Goal: Task Accomplishment & Management: Complete application form

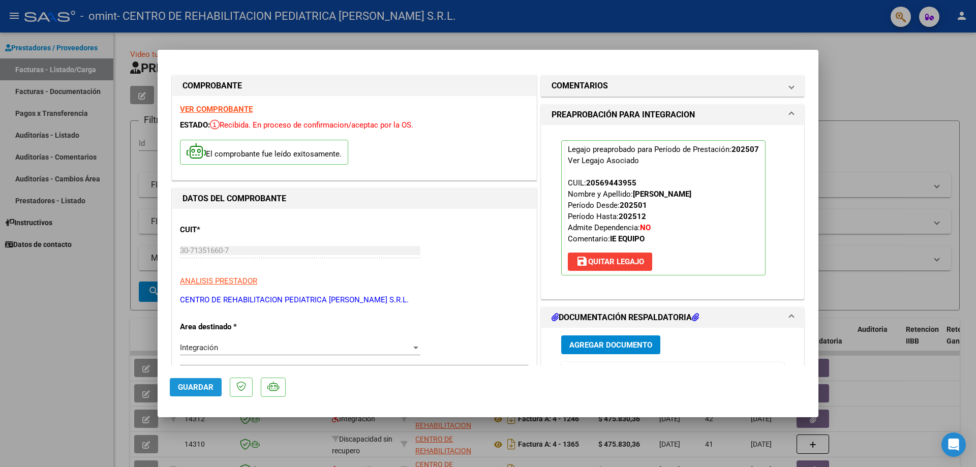
click at [199, 383] on span "Guardar" at bounding box center [196, 387] width 36 height 9
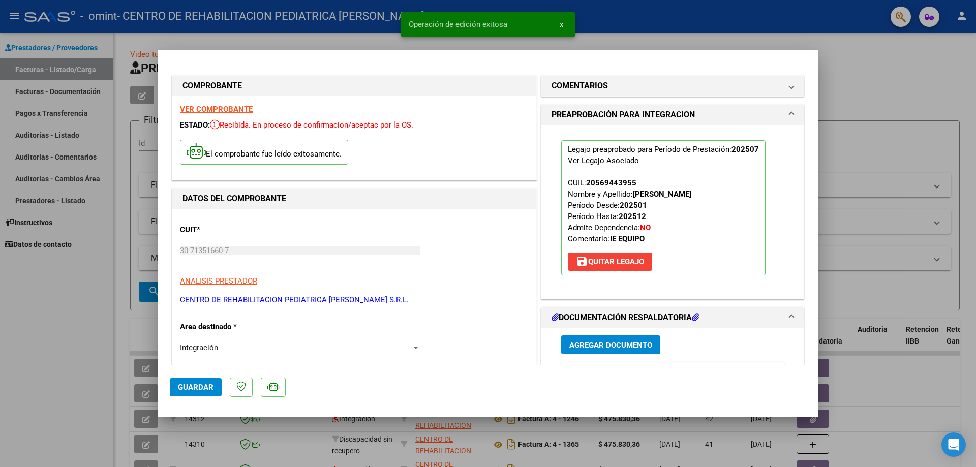
click at [895, 86] on div at bounding box center [488, 233] width 976 height 467
type input "$ 0,00"
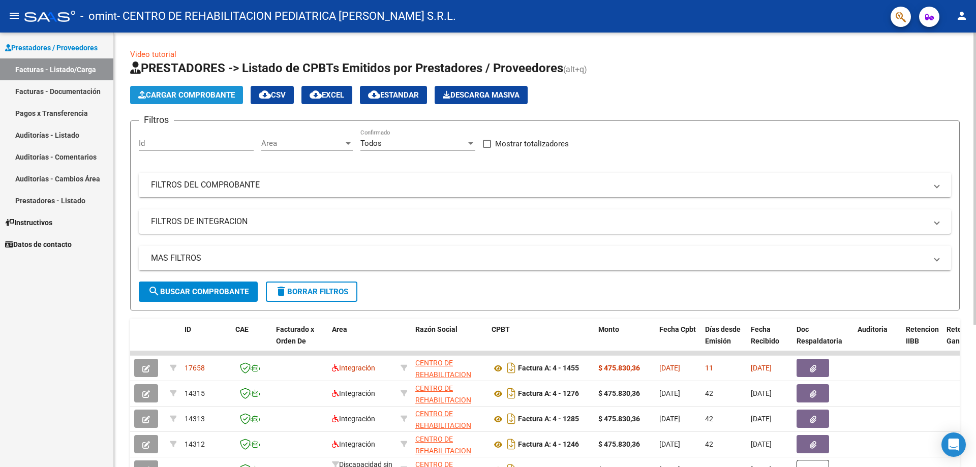
click at [174, 93] on span "Cargar Comprobante" at bounding box center [186, 95] width 97 height 9
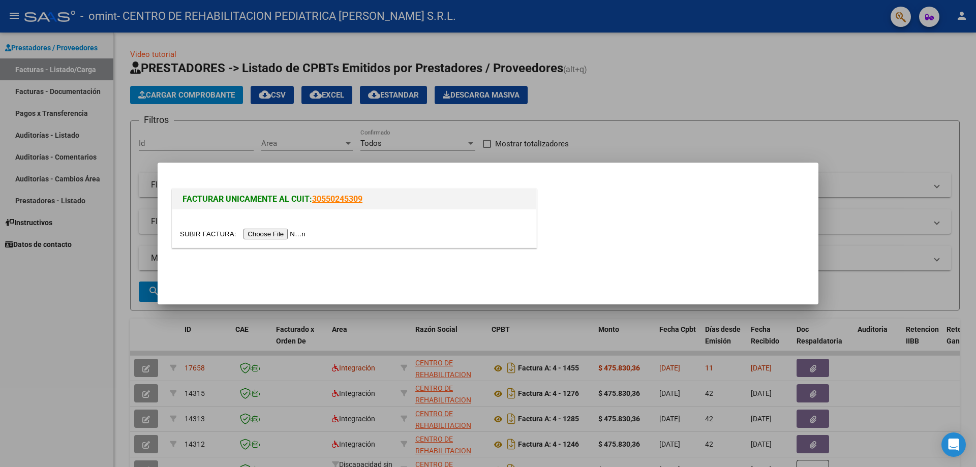
click at [272, 223] on div at bounding box center [354, 229] width 364 height 38
click at [273, 230] on input "file" at bounding box center [244, 234] width 129 height 11
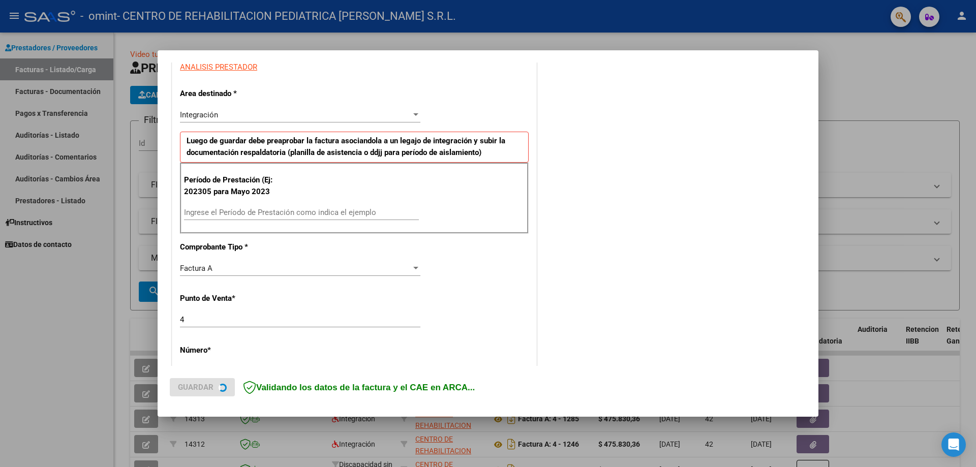
scroll to position [203, 0]
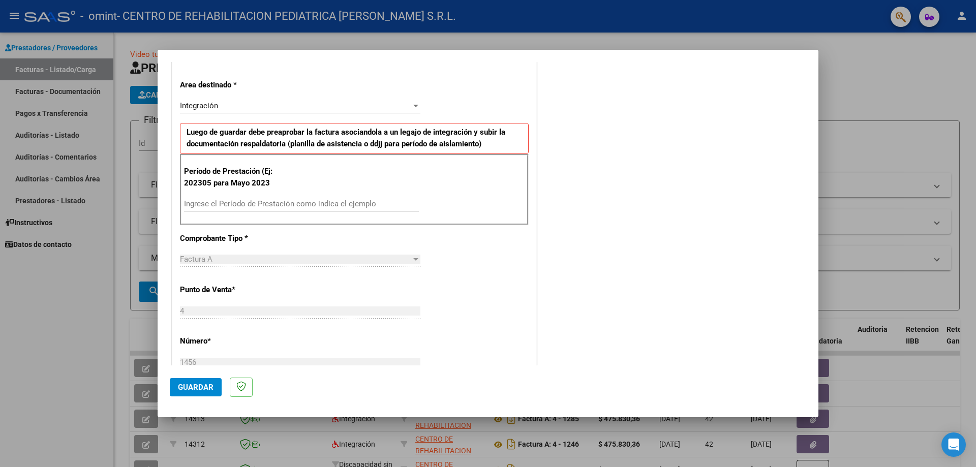
click at [222, 209] on div "Ingrese el Período de Prestación como indica el ejemplo" at bounding box center [301, 203] width 235 height 15
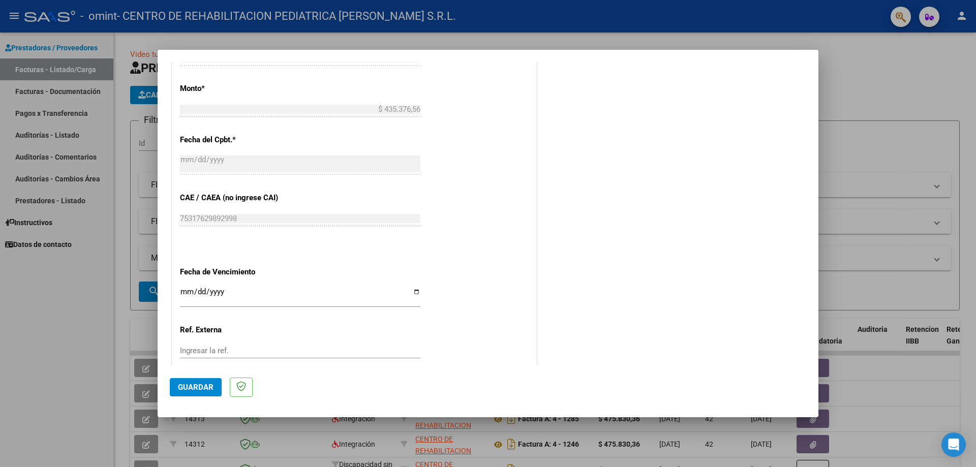
scroll to position [572, 0]
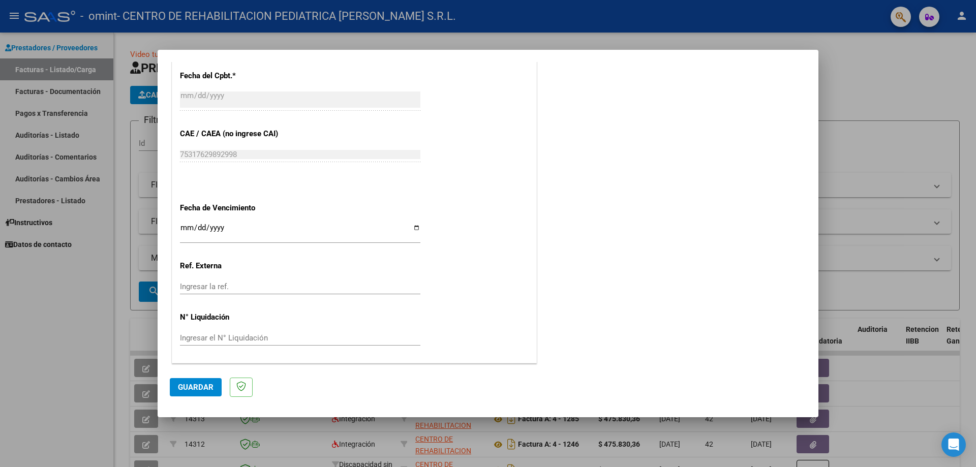
type input "202507"
click at [416, 231] on input "Ingresar la fecha" at bounding box center [300, 232] width 241 height 16
type input "[DATE]"
click at [201, 388] on span "Guardar" at bounding box center [196, 387] width 36 height 9
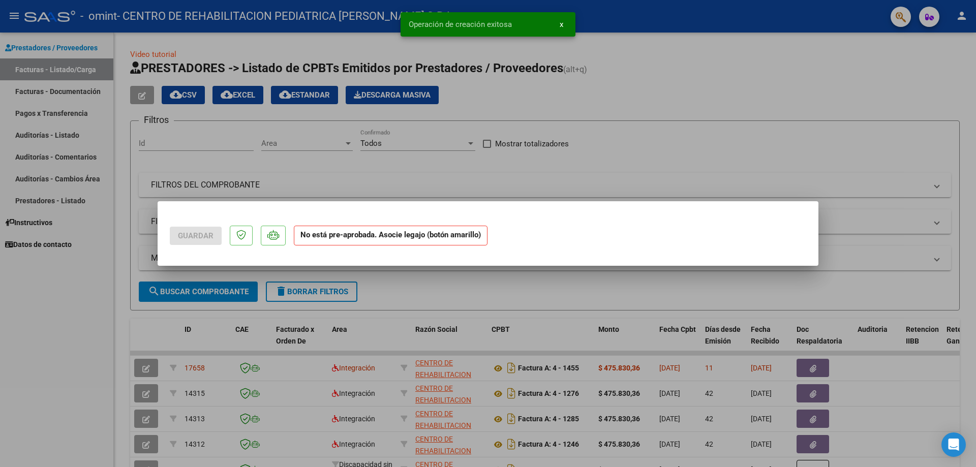
scroll to position [0, 0]
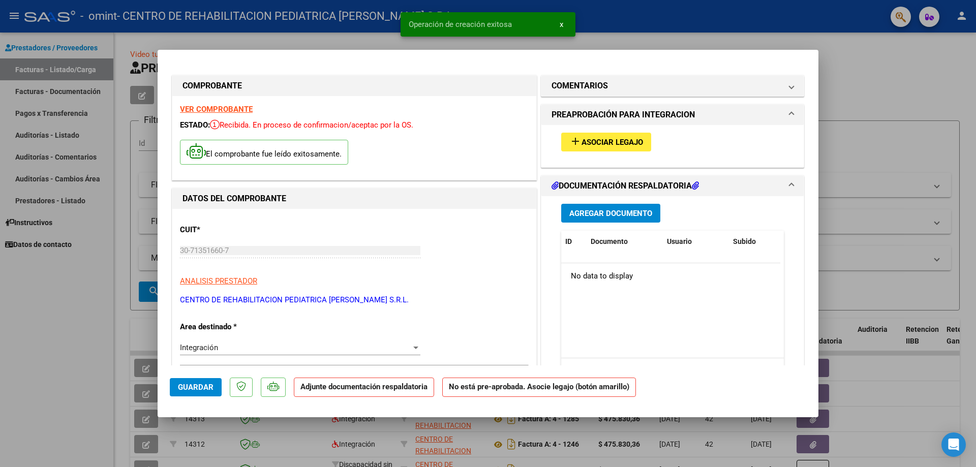
click at [621, 144] on span "Asociar Legajo" at bounding box center [613, 142] width 62 height 9
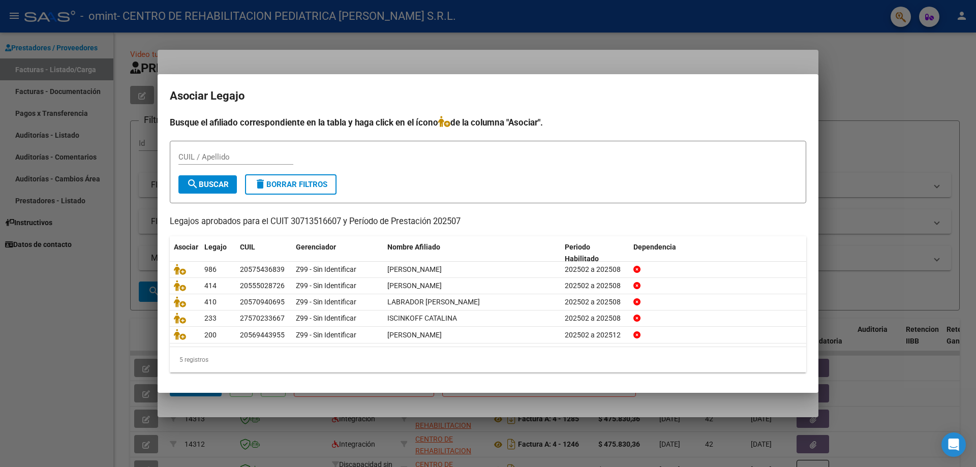
click at [419, 40] on div at bounding box center [488, 233] width 976 height 467
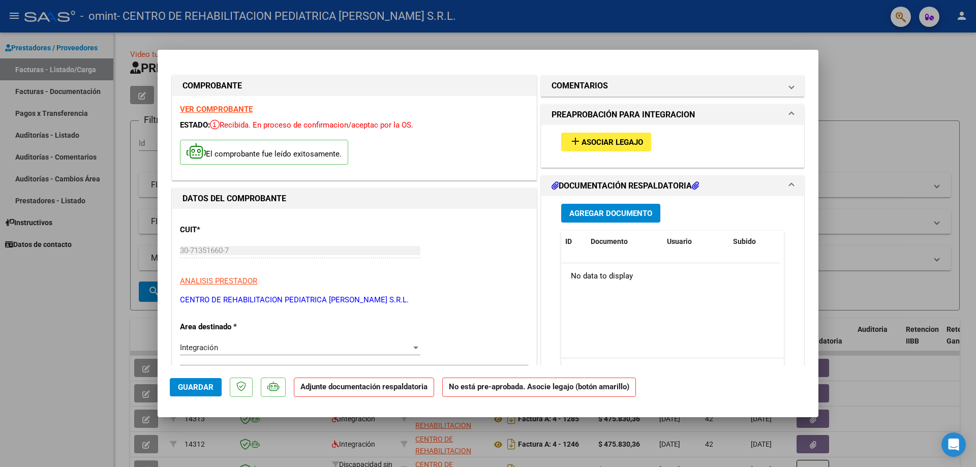
click at [433, 18] on div at bounding box center [488, 233] width 976 height 467
type input "$ 0,00"
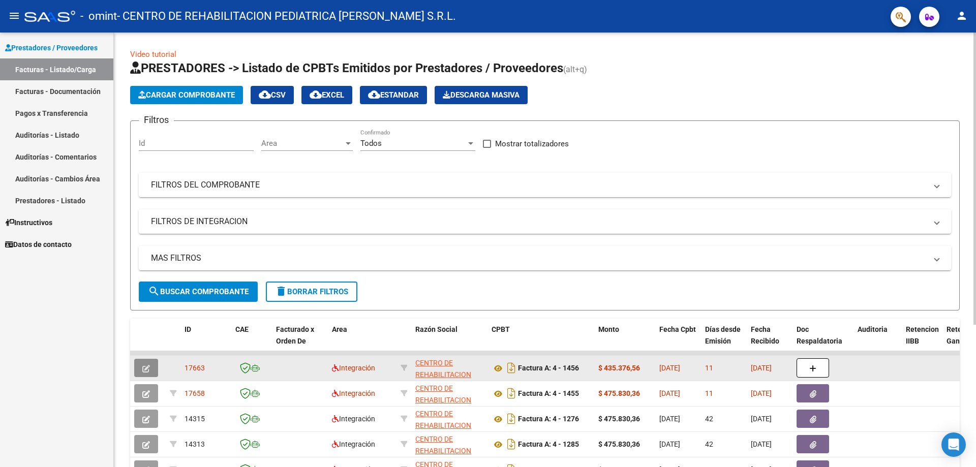
click at [143, 369] on icon "button" at bounding box center [146, 369] width 8 height 8
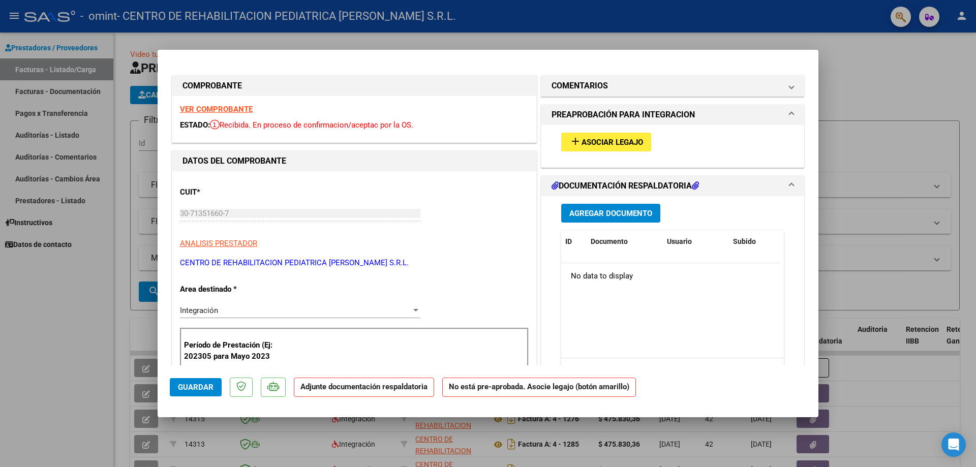
click at [845, 86] on div at bounding box center [488, 233] width 976 height 467
type input "$ 0,00"
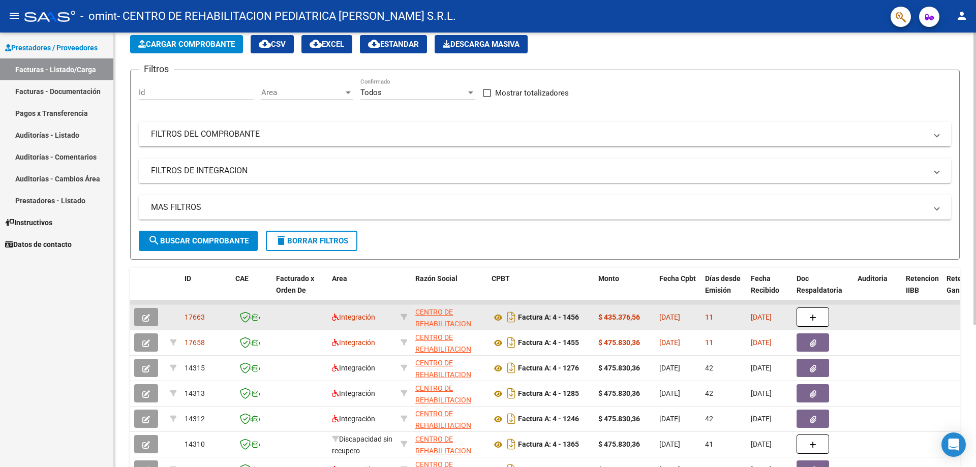
scroll to position [102, 0]
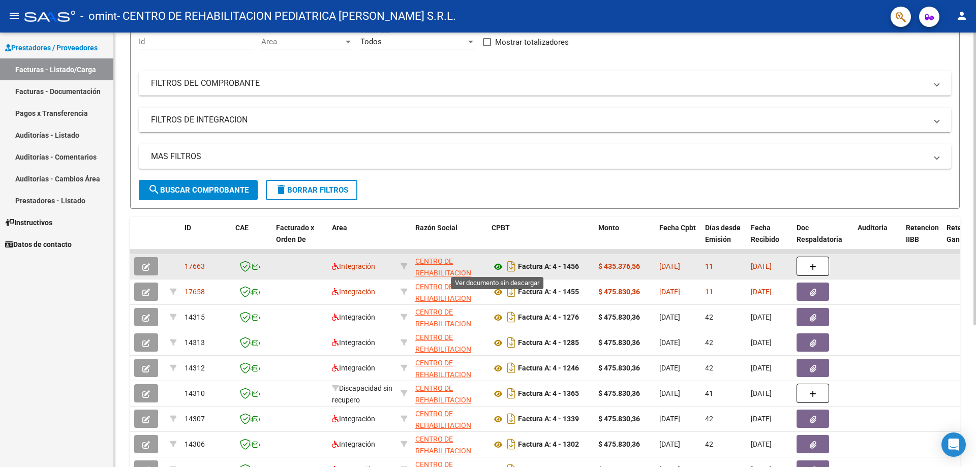
click at [499, 265] on icon at bounding box center [498, 267] width 13 height 12
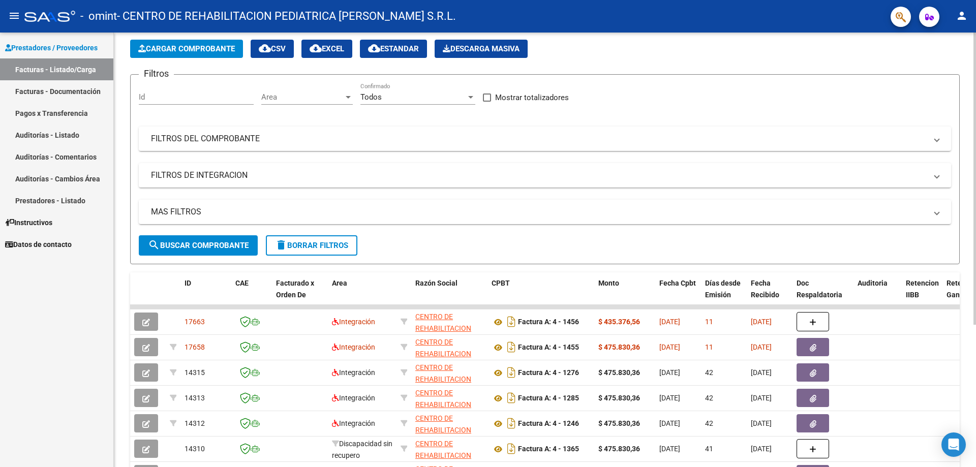
scroll to position [0, 0]
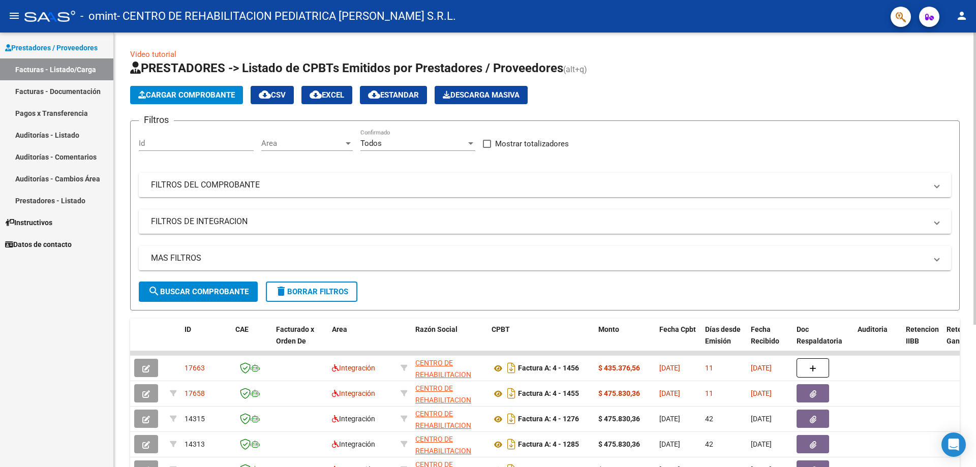
click at [185, 98] on span "Cargar Comprobante" at bounding box center [186, 95] width 97 height 9
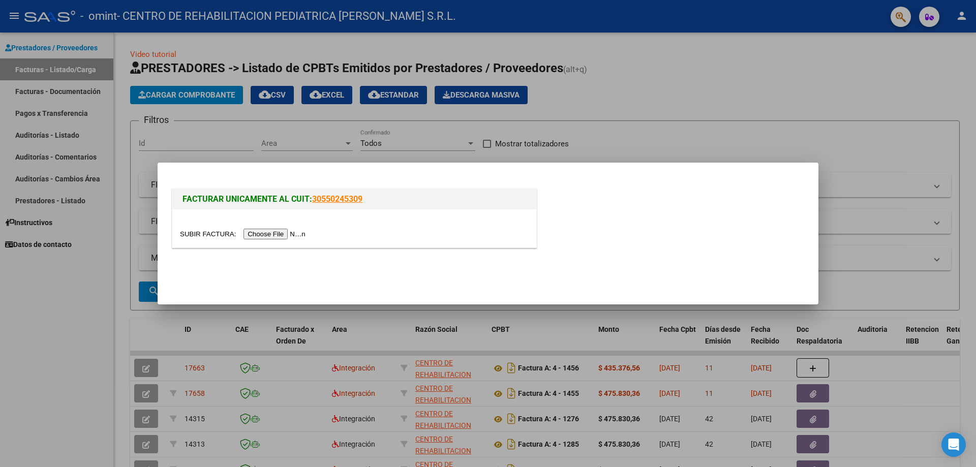
click at [267, 239] on input "file" at bounding box center [244, 234] width 129 height 11
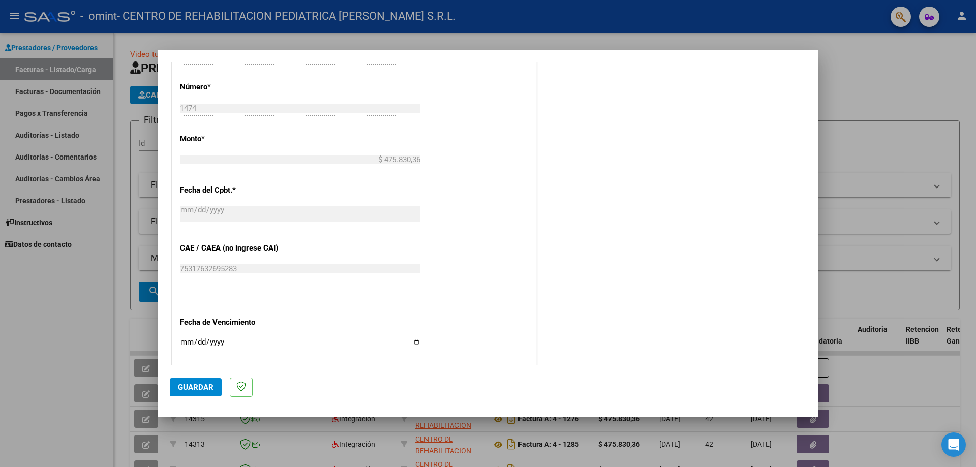
scroll to position [509, 0]
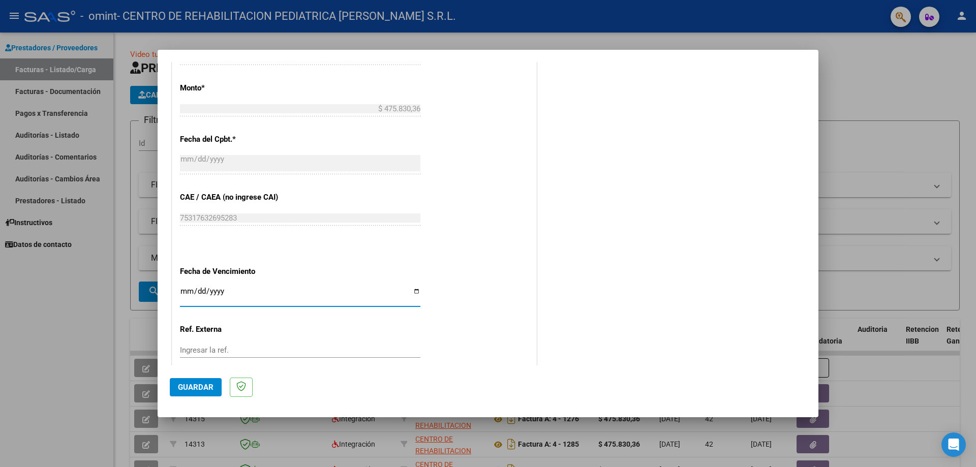
click at [208, 287] on input "Ingresar la fecha" at bounding box center [300, 295] width 241 height 16
click at [213, 293] on input "Ingresar la fecha" at bounding box center [300, 295] width 241 height 16
click at [415, 291] on input "Ingresar la fecha" at bounding box center [300, 295] width 241 height 16
type input "[DATE]"
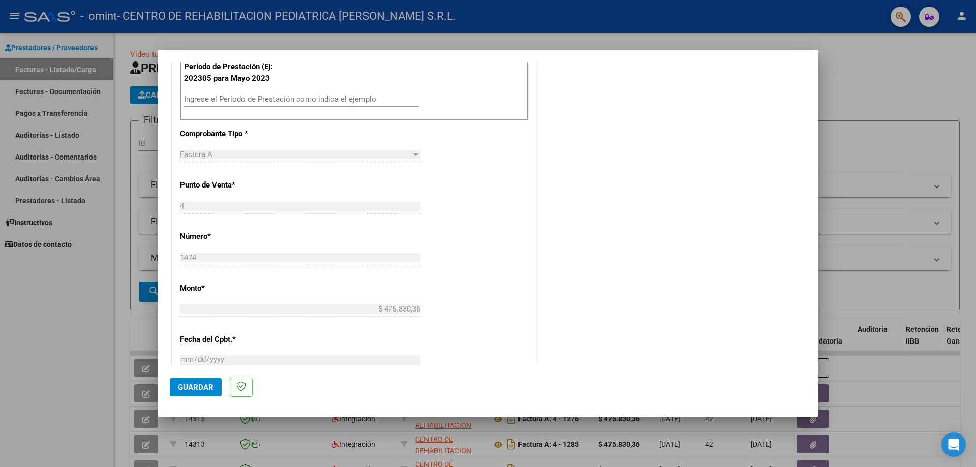
scroll to position [254, 0]
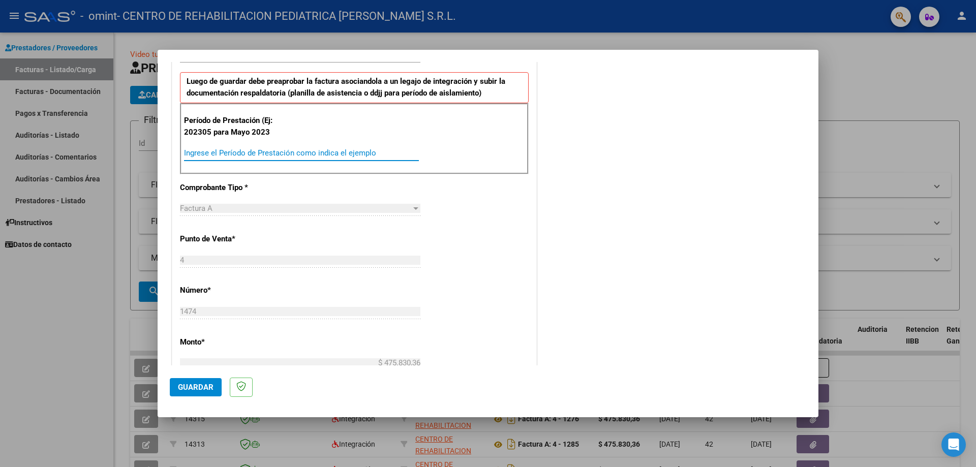
click at [200, 157] on input "Ingrese el Período de Prestación como indica el ejemplo" at bounding box center [301, 152] width 235 height 9
type input "202507"
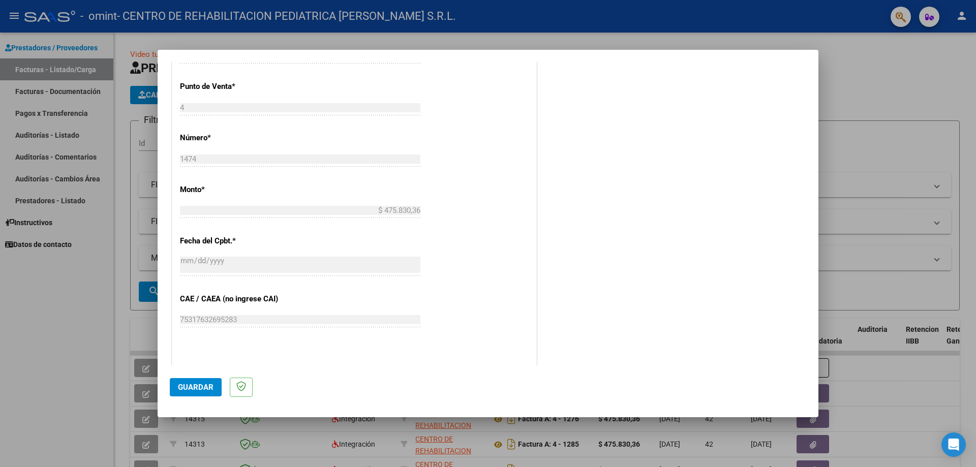
click at [197, 386] on span "Guardar" at bounding box center [196, 387] width 36 height 9
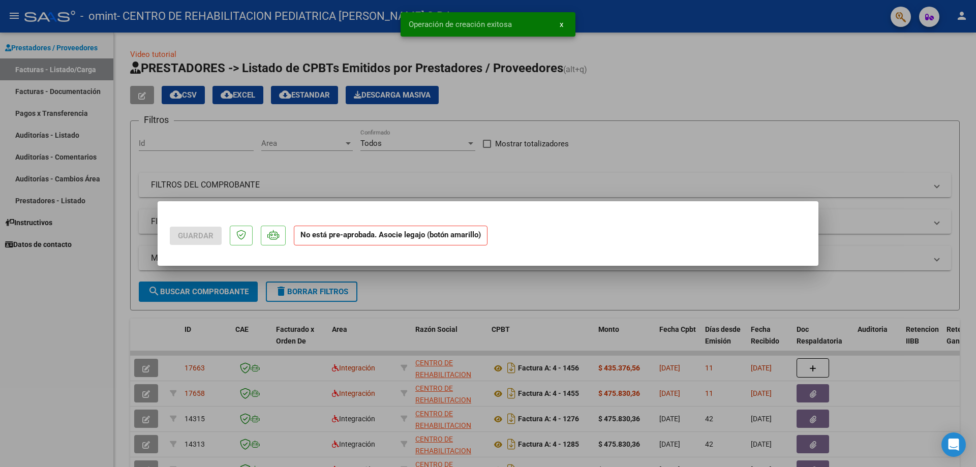
scroll to position [0, 0]
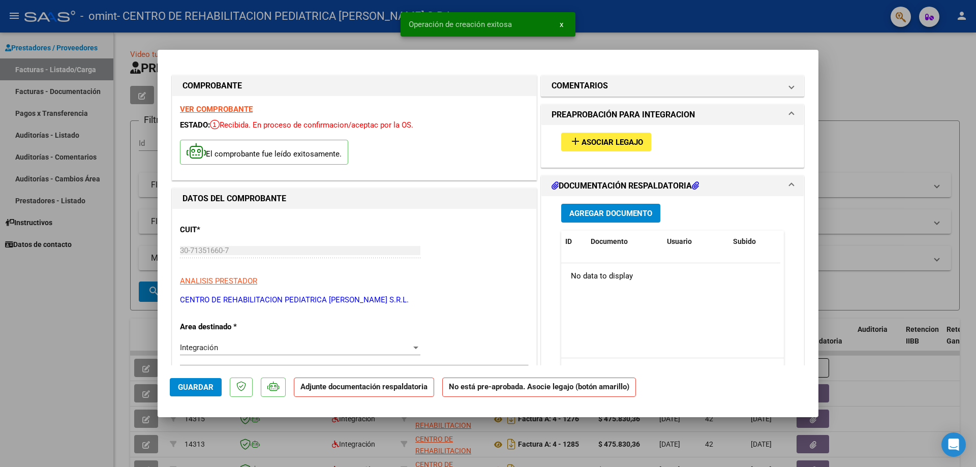
click at [614, 144] on span "Asociar Legajo" at bounding box center [613, 142] width 62 height 9
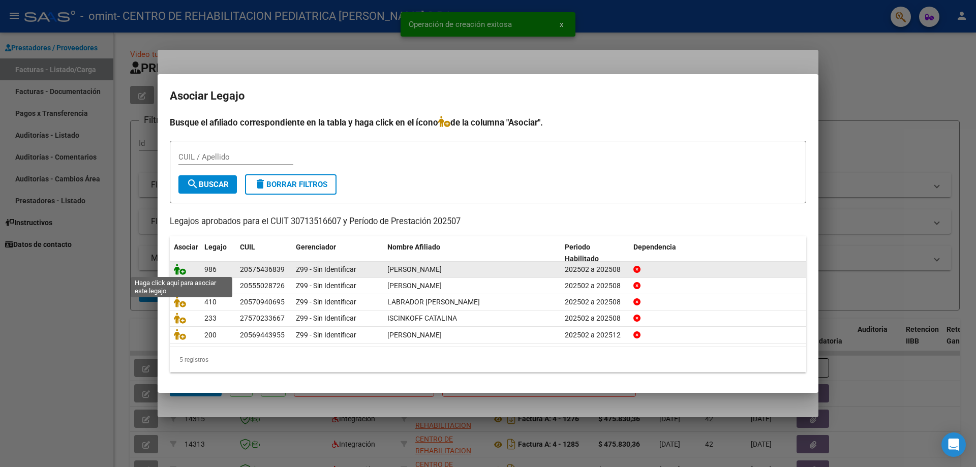
click at [177, 271] on icon at bounding box center [180, 269] width 12 height 11
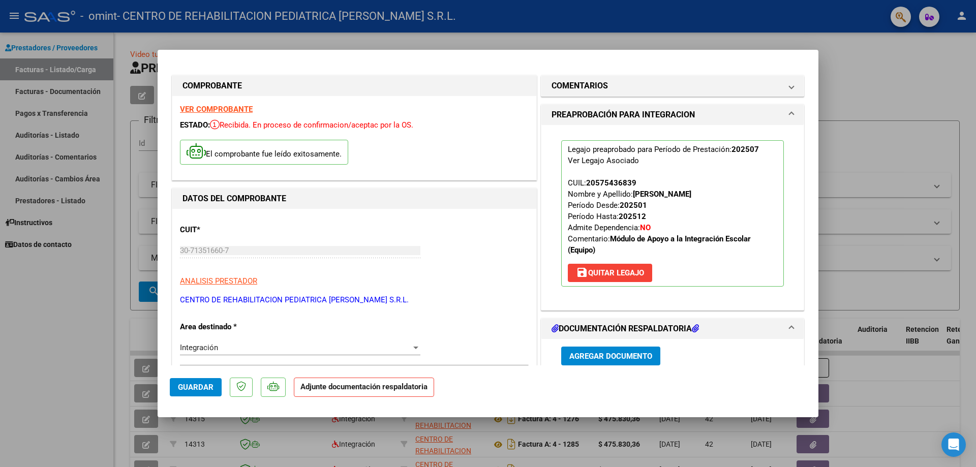
click at [588, 355] on span "Agregar Documento" at bounding box center [611, 356] width 83 height 9
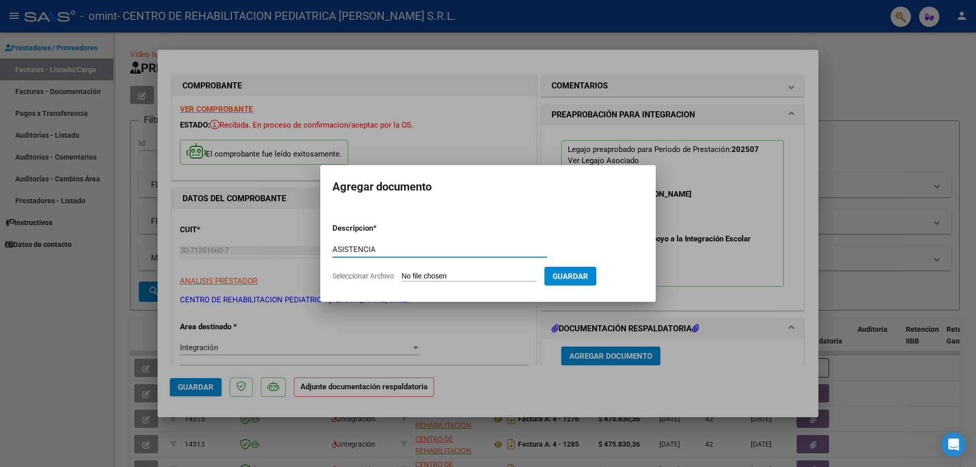
type input "ASISTENCIA"
click at [480, 276] on input "Seleccionar Archivo" at bounding box center [469, 277] width 135 height 10
type input "C:\fakepath\202507031215.pdf.pdf"
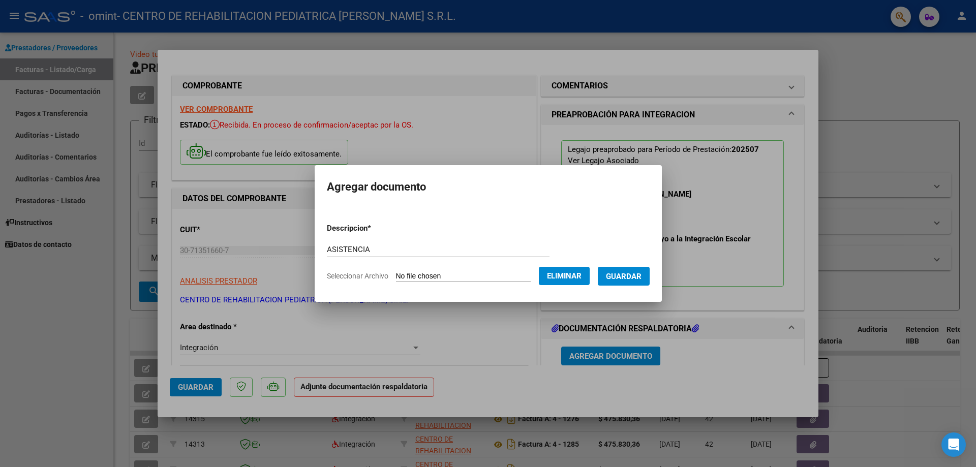
click at [642, 279] on span "Guardar" at bounding box center [624, 276] width 36 height 9
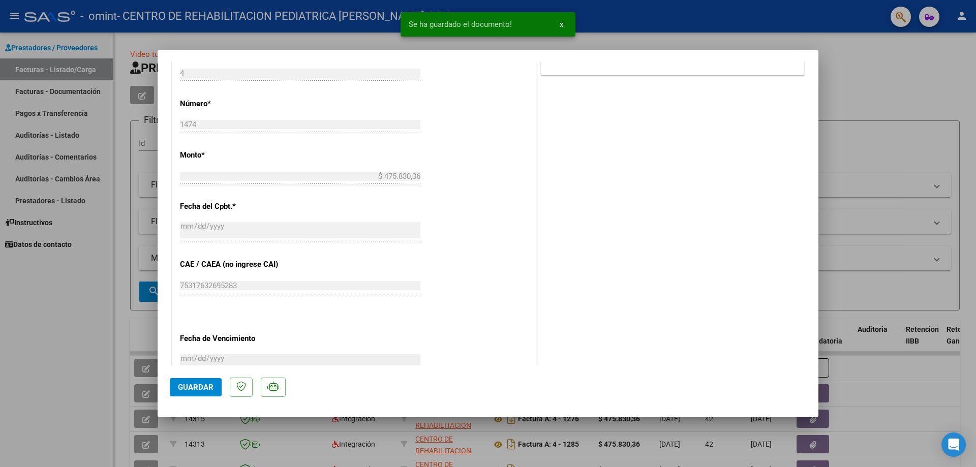
scroll to position [607, 0]
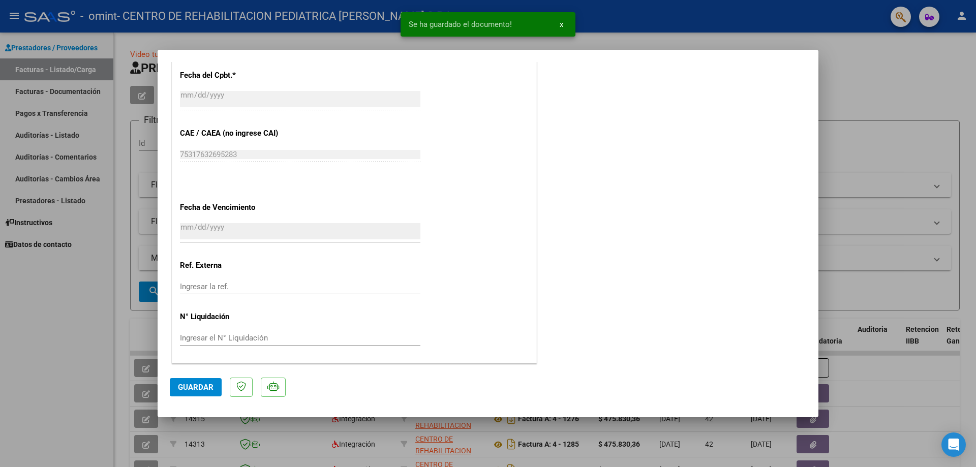
click at [187, 391] on span "Guardar" at bounding box center [196, 387] width 36 height 9
click at [860, 123] on div at bounding box center [488, 233] width 976 height 467
type input "$ 0,00"
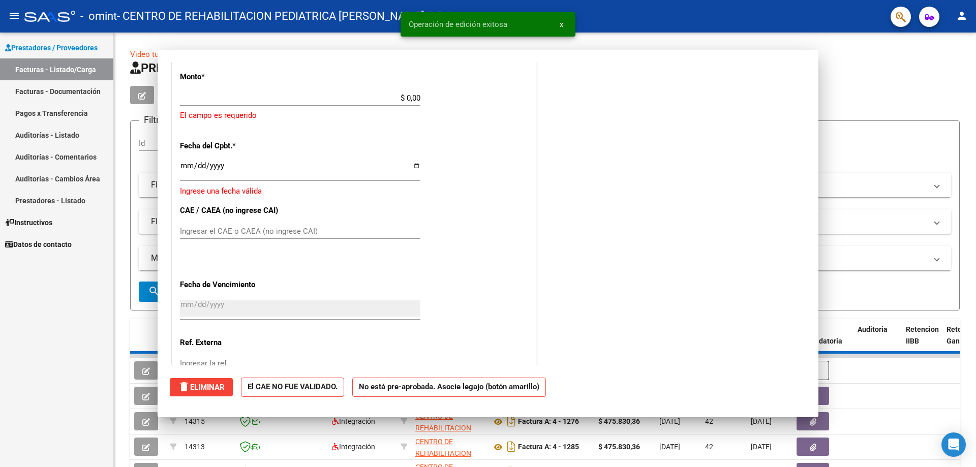
scroll to position [660, 0]
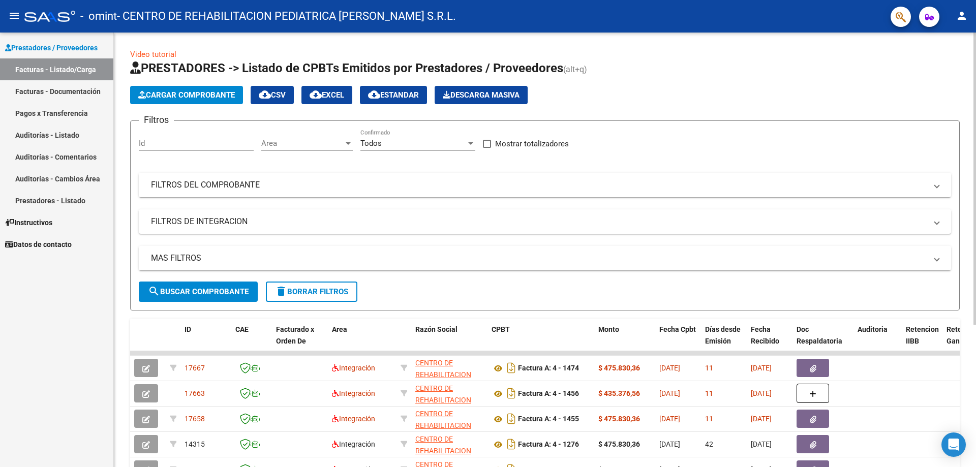
click at [191, 293] on span "search Buscar Comprobante" at bounding box center [198, 291] width 101 height 9
click at [163, 95] on span "Cargar Comprobante" at bounding box center [186, 95] width 97 height 9
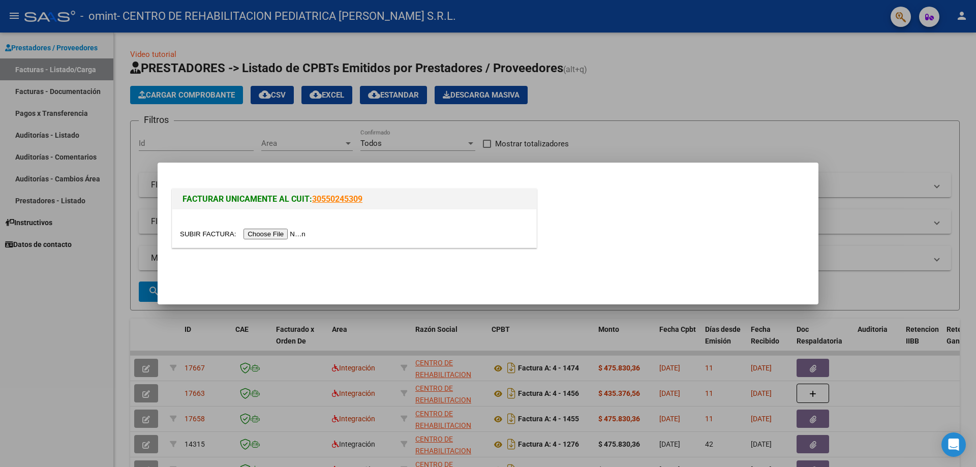
click at [292, 236] on input "file" at bounding box center [244, 234] width 129 height 11
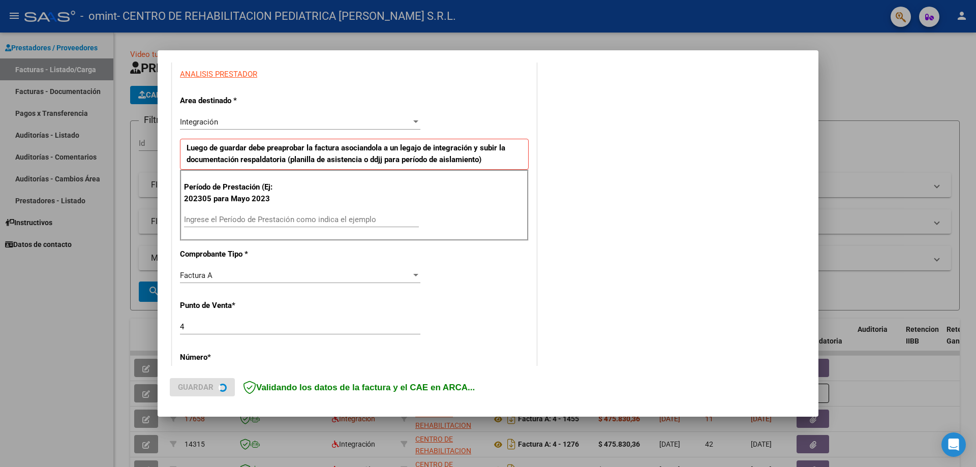
scroll to position [203, 0]
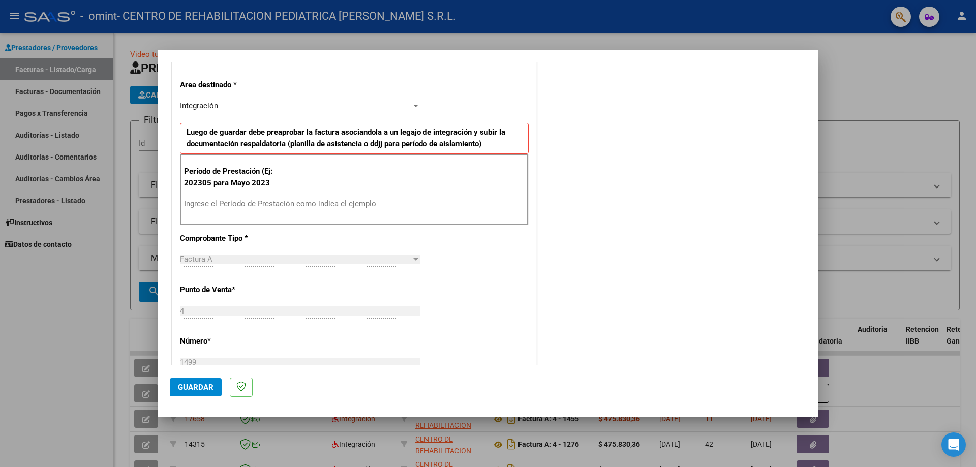
click at [226, 201] on input "Ingrese el Período de Prestación como indica el ejemplo" at bounding box center [301, 203] width 235 height 9
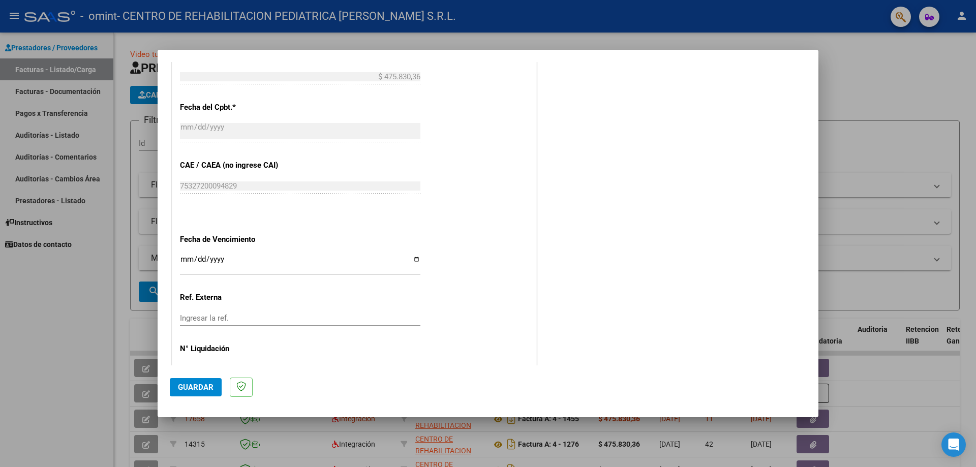
scroll to position [559, 0]
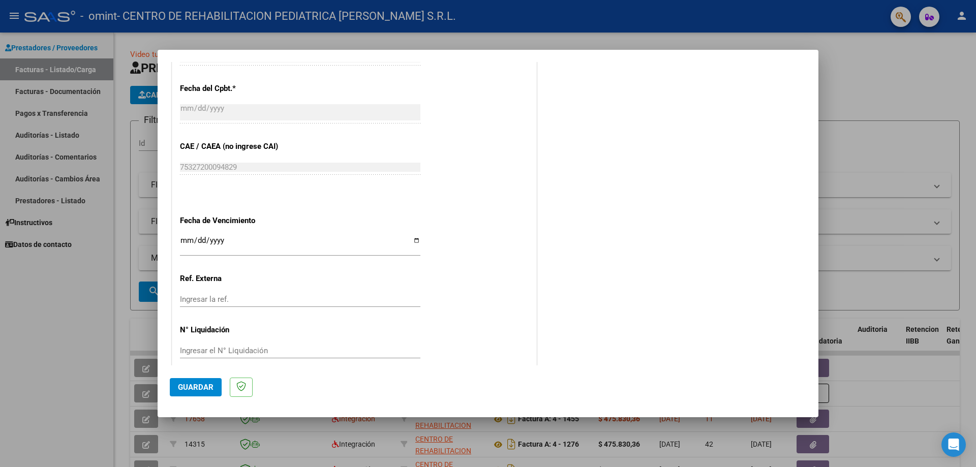
type input "202507"
click at [418, 237] on input "Ingresar la fecha" at bounding box center [300, 244] width 241 height 16
type input "[DATE]"
click at [200, 381] on button "Guardar" at bounding box center [196, 387] width 52 height 18
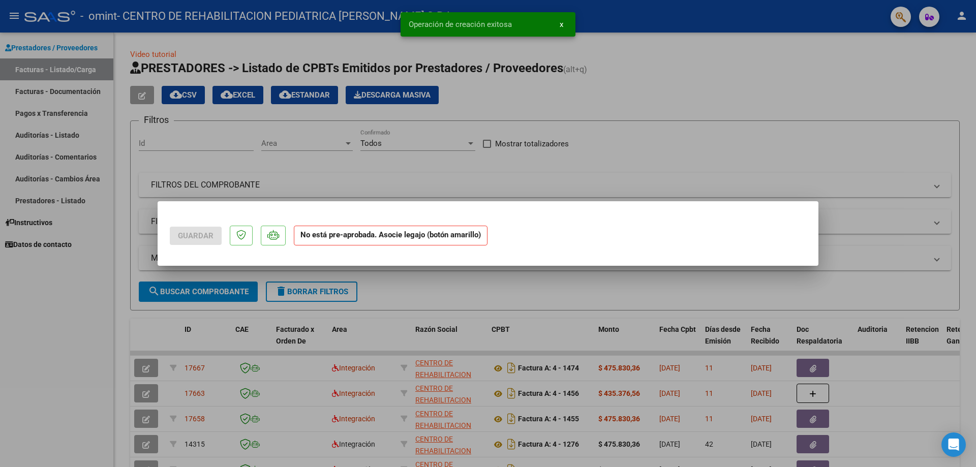
scroll to position [0, 0]
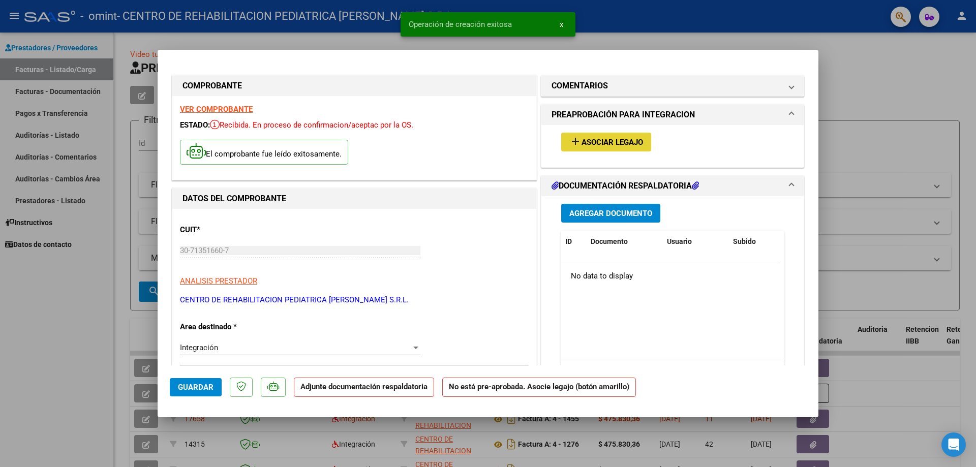
click at [604, 141] on span "Asociar Legajo" at bounding box center [613, 142] width 62 height 9
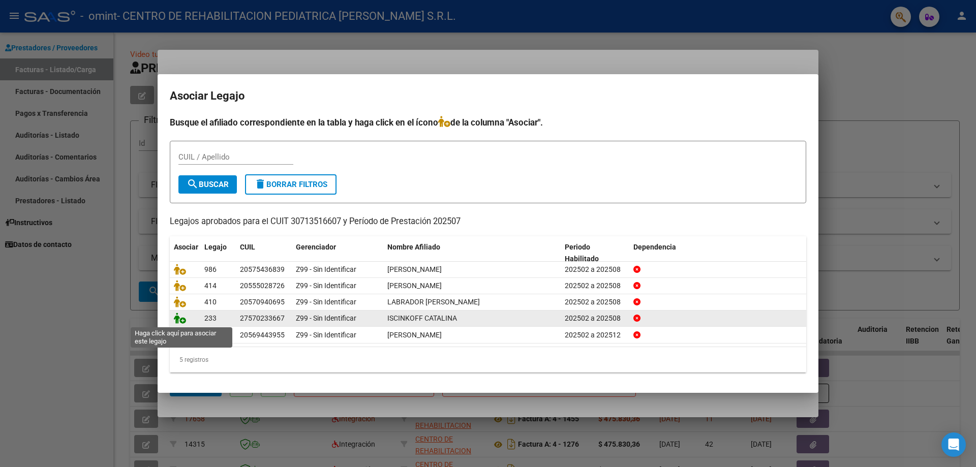
click at [175, 319] on icon at bounding box center [180, 318] width 12 height 11
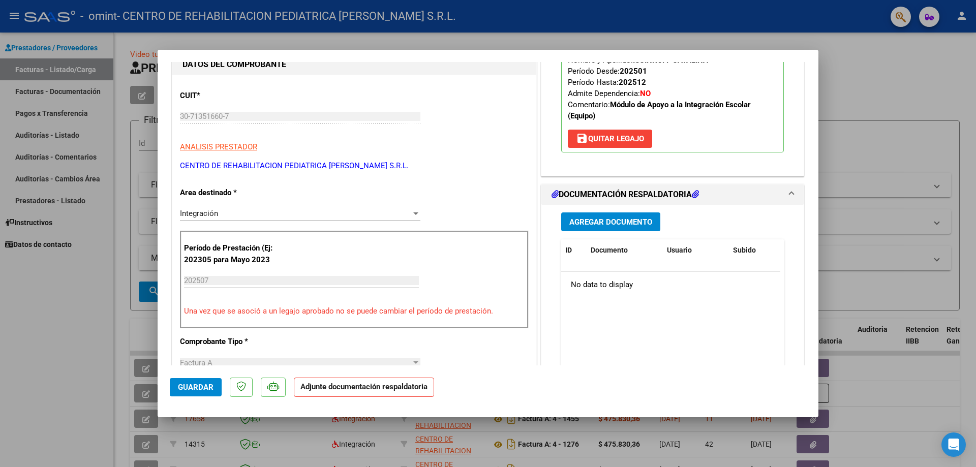
scroll to position [153, 0]
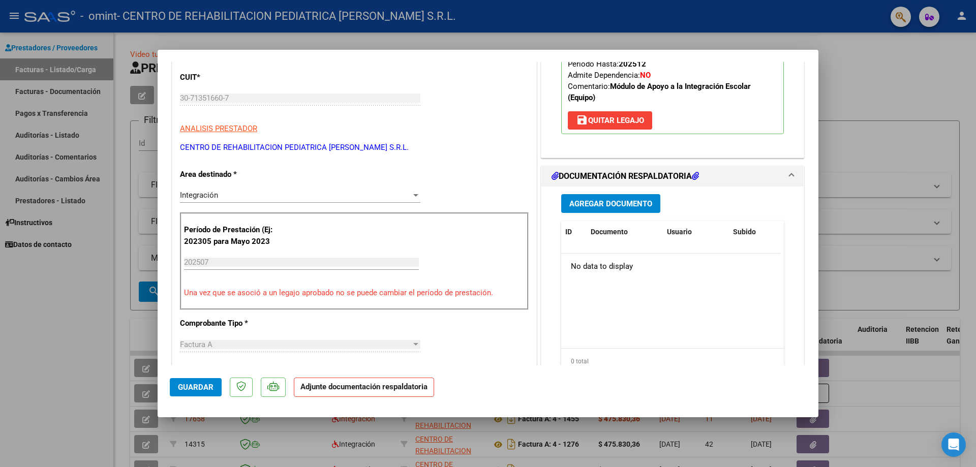
click at [625, 197] on button "Agregar Documento" at bounding box center [610, 203] width 99 height 19
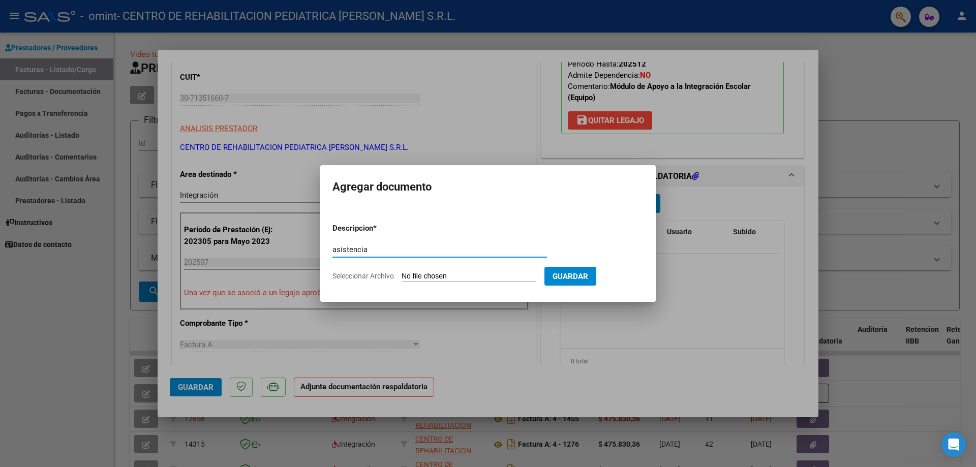
type input "asistencia"
click at [458, 280] on input "Seleccionar Archivo" at bounding box center [469, 277] width 135 height 10
type input "C:\fakepath\202507021724.pdf.pdf"
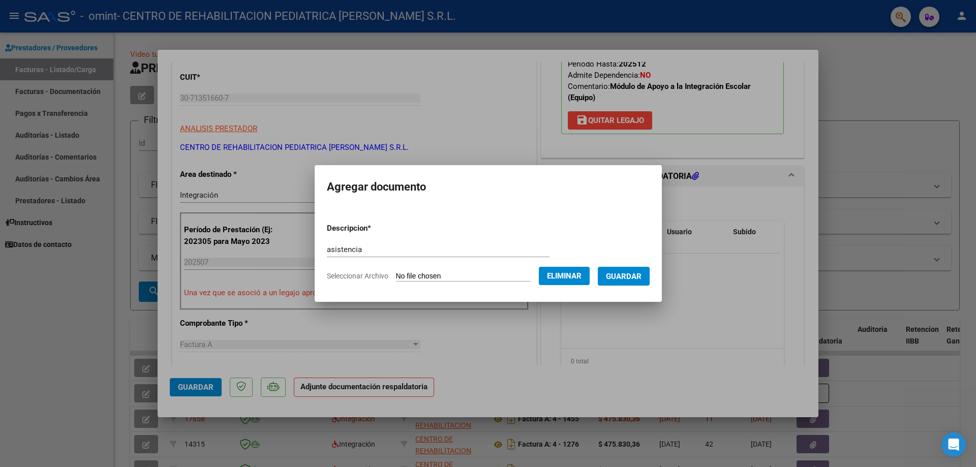
click at [642, 280] on span "Guardar" at bounding box center [624, 276] width 36 height 9
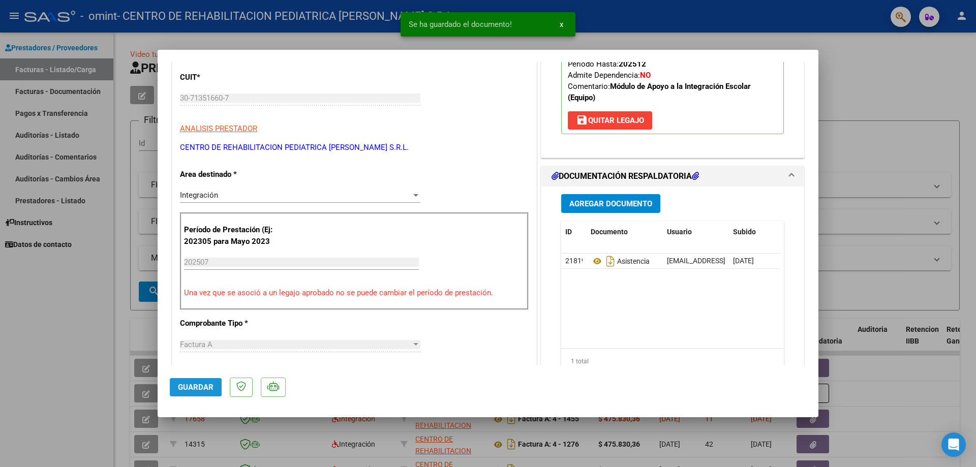
click at [198, 389] on span "Guardar" at bounding box center [196, 387] width 36 height 9
click at [902, 71] on div at bounding box center [488, 233] width 976 height 467
type input "$ 0,00"
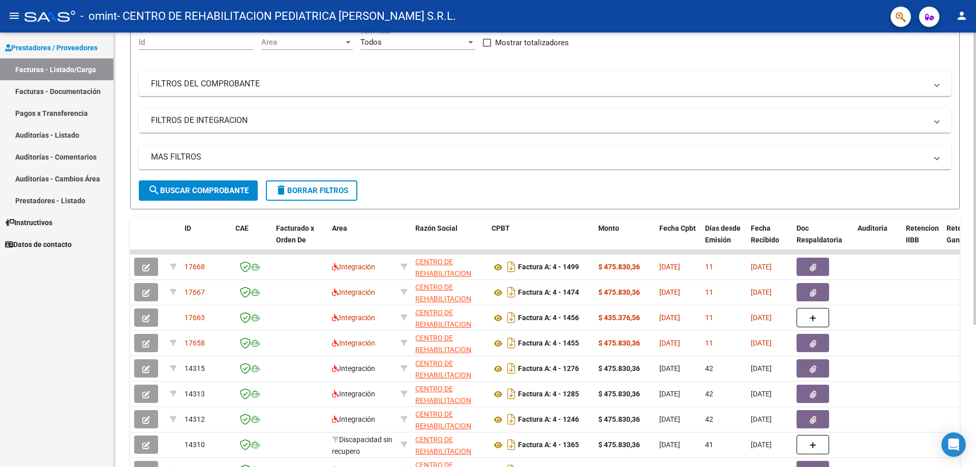
scroll to position [102, 0]
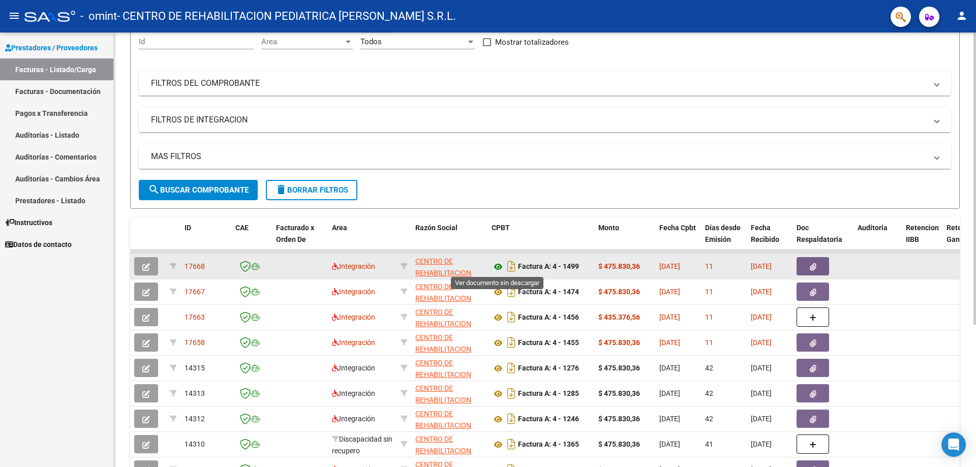
click at [495, 266] on icon at bounding box center [498, 267] width 13 height 12
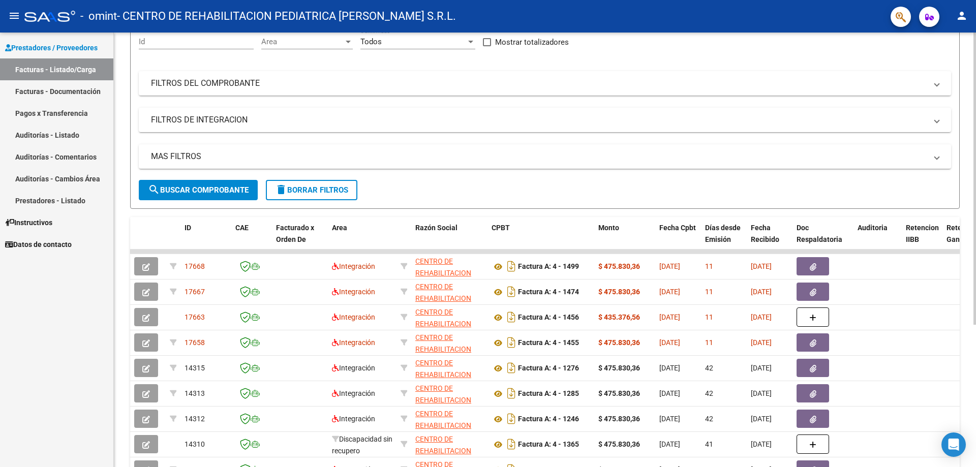
scroll to position [0, 0]
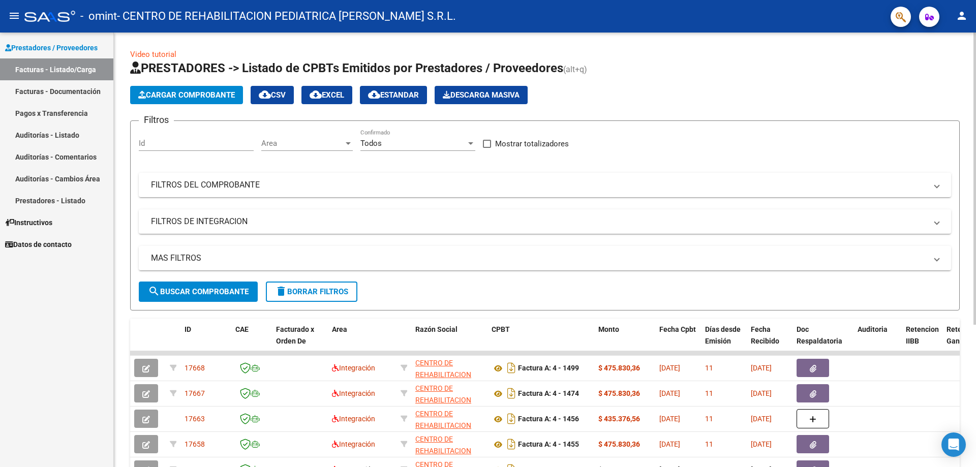
click at [176, 91] on span "Cargar Comprobante" at bounding box center [186, 95] width 97 height 9
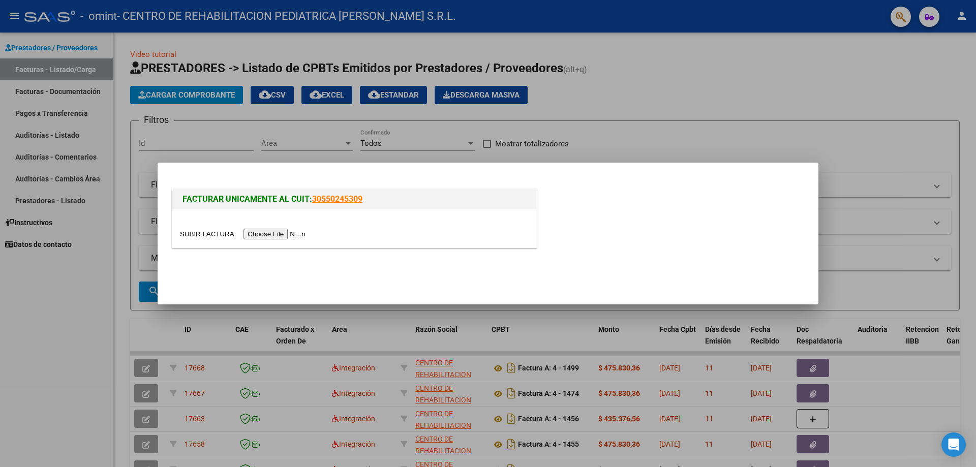
click at [287, 236] on input "file" at bounding box center [244, 234] width 129 height 11
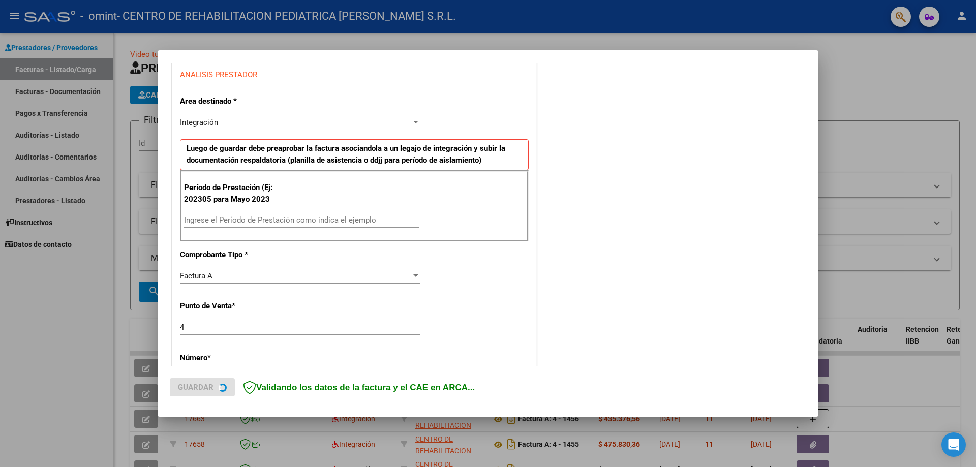
scroll to position [203, 0]
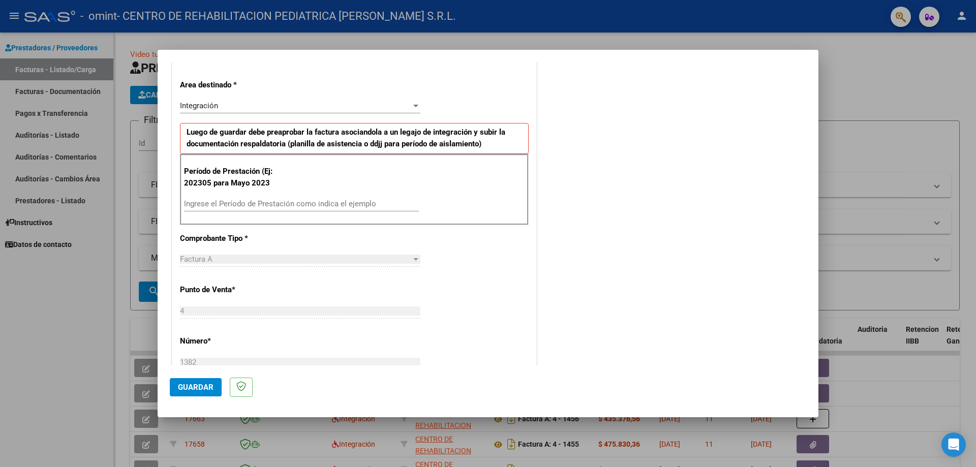
click at [223, 205] on input "Ingrese el Período de Prestación como indica el ejemplo" at bounding box center [301, 203] width 235 height 9
type input "202507"
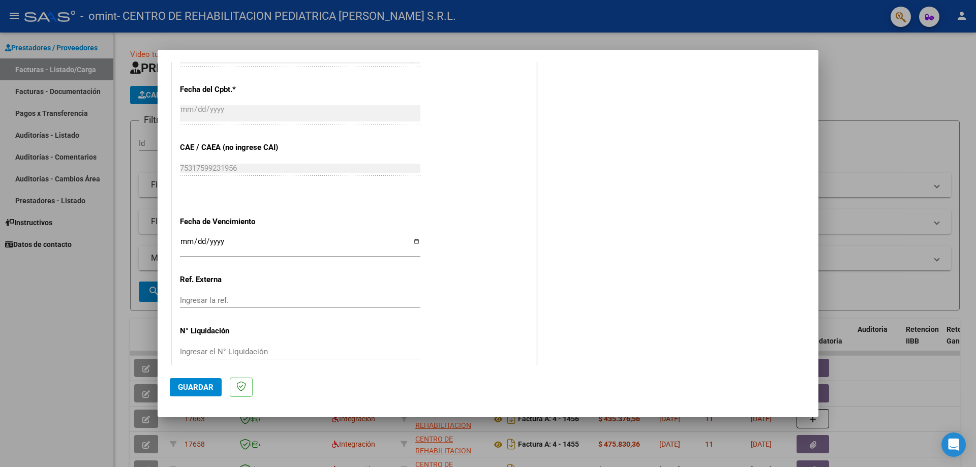
scroll to position [559, 0]
click at [413, 240] on input "Ingresar la fecha" at bounding box center [300, 244] width 241 height 16
type input "[DATE]"
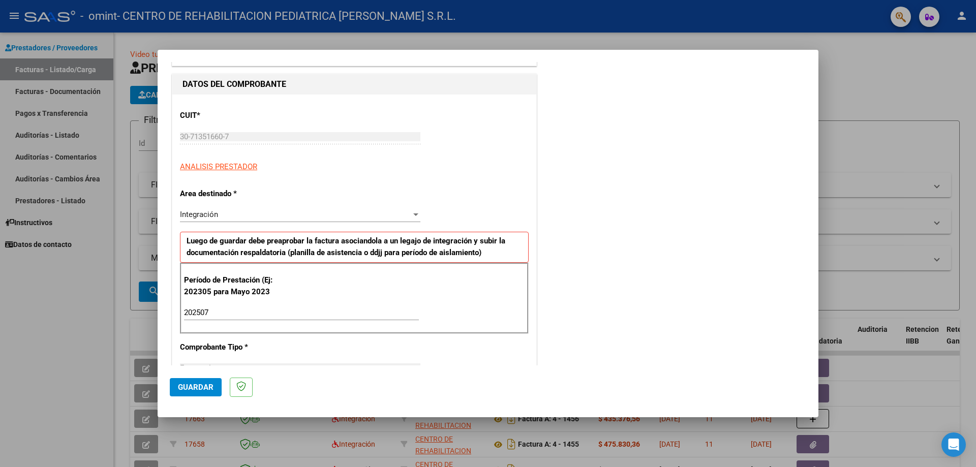
scroll to position [0, 0]
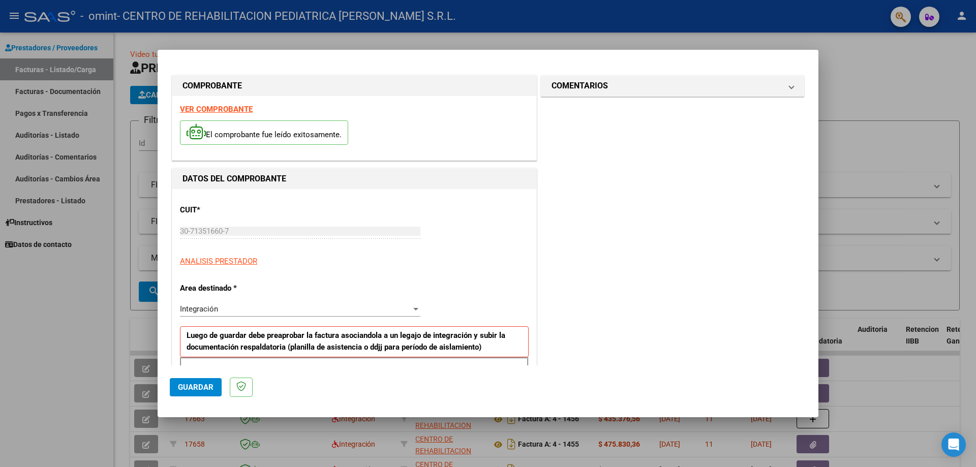
click at [190, 380] on button "Guardar" at bounding box center [196, 387] width 52 height 18
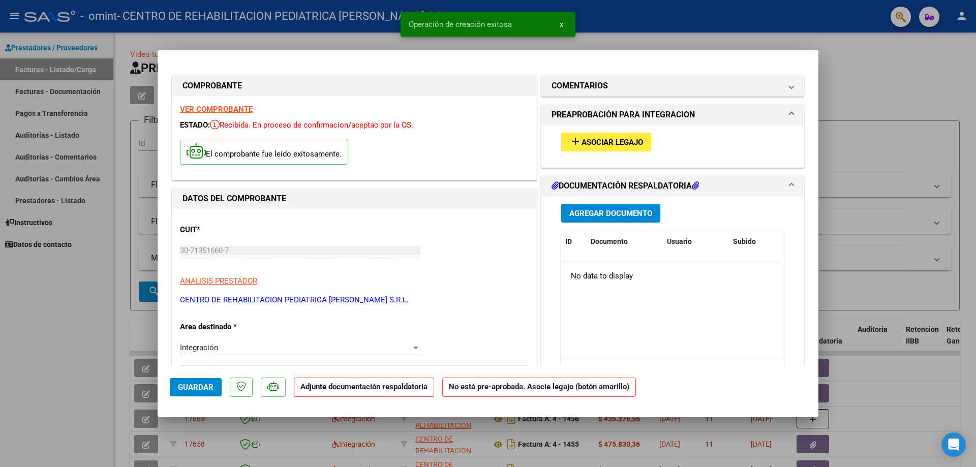
click at [597, 141] on span "Asociar Legajo" at bounding box center [613, 142] width 62 height 9
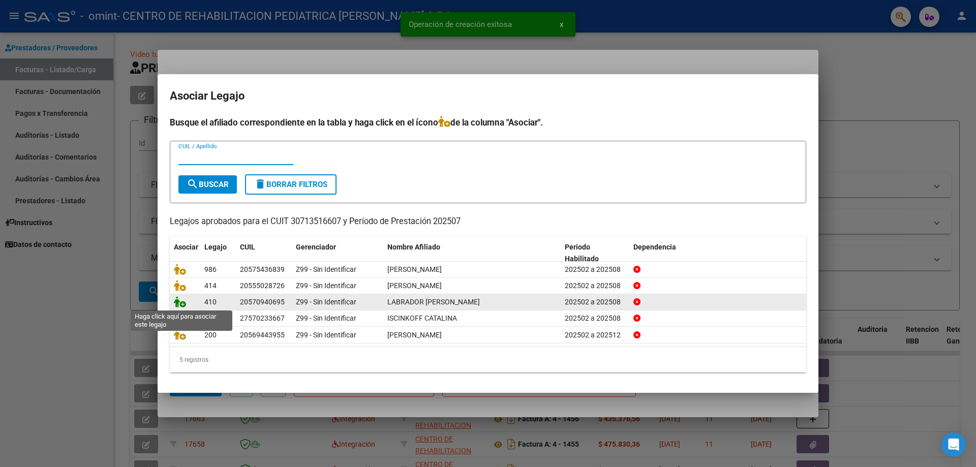
click at [178, 304] on icon at bounding box center [180, 301] width 12 height 11
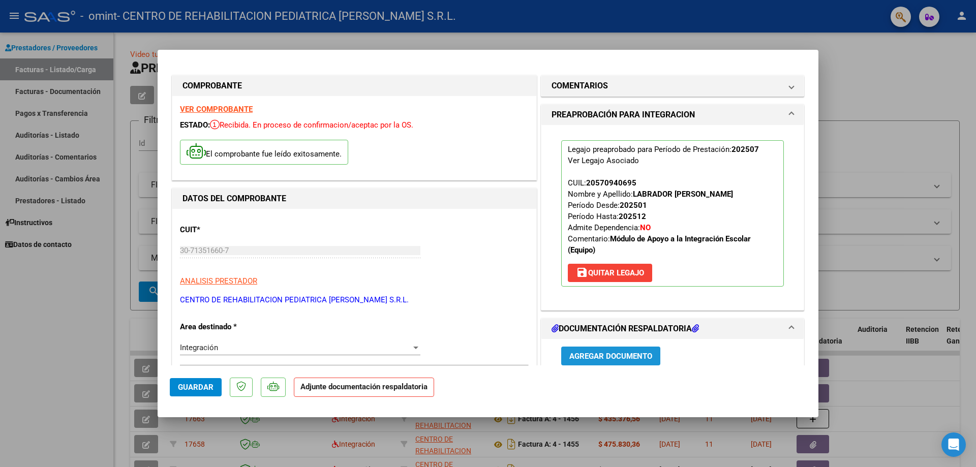
click at [641, 351] on span "Agregar Documento" at bounding box center [611, 355] width 83 height 9
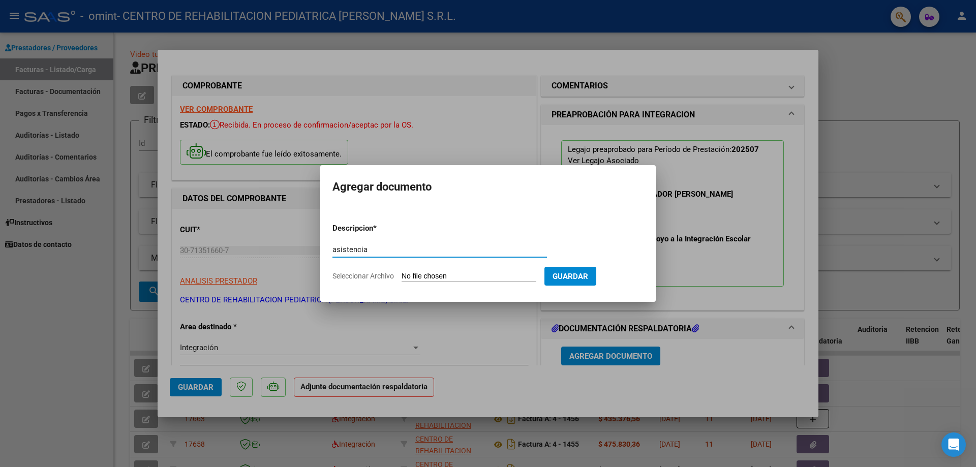
type input "asistencia"
click at [454, 273] on input "Seleccionar Archivo" at bounding box center [469, 277] width 135 height 10
type input "C:\fakepath\202507021713-1.pdf.pdf"
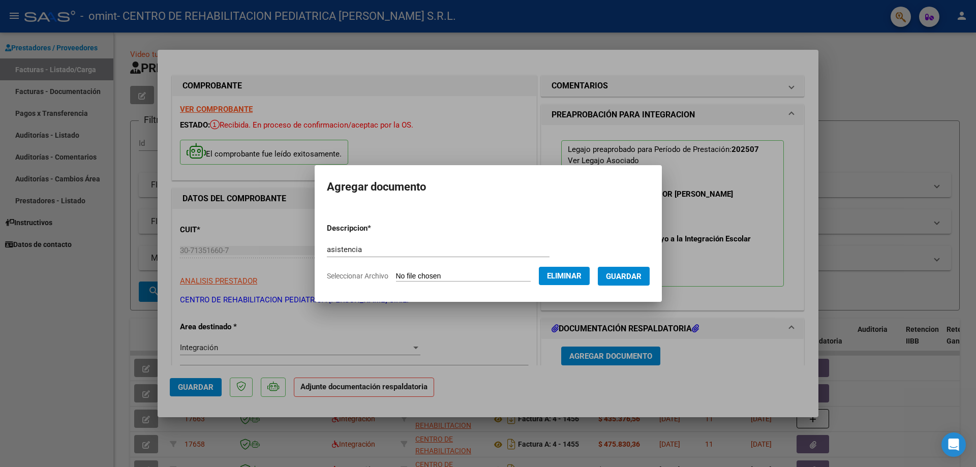
click at [635, 280] on span "Guardar" at bounding box center [624, 276] width 36 height 9
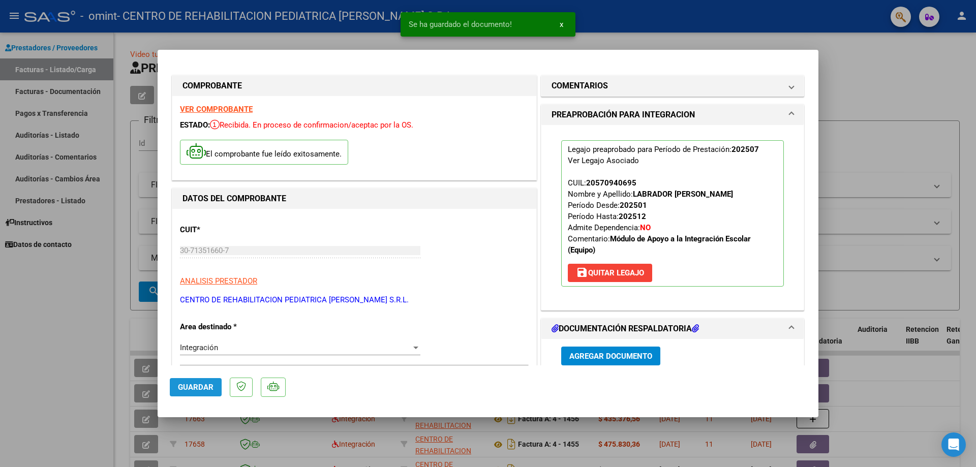
click at [205, 384] on span "Guardar" at bounding box center [196, 387] width 36 height 9
click at [902, 107] on div at bounding box center [488, 233] width 976 height 467
type input "$ 0,00"
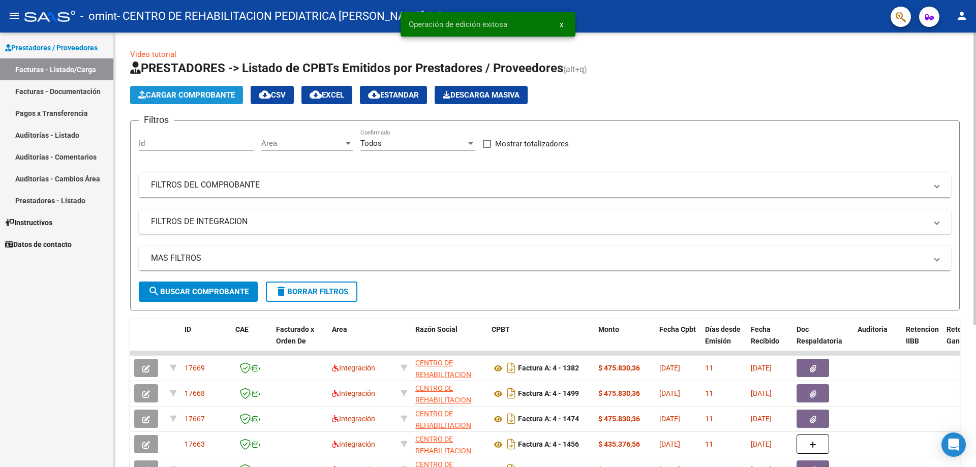
click at [191, 94] on span "Cargar Comprobante" at bounding box center [186, 95] width 97 height 9
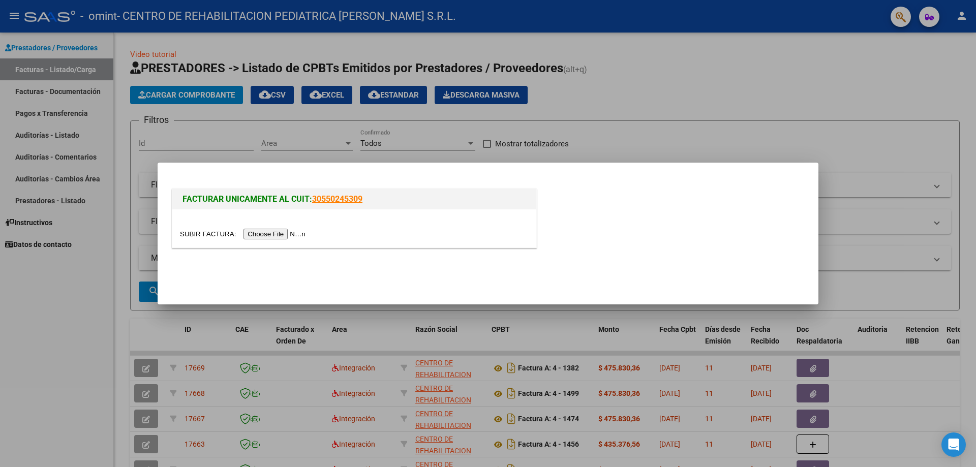
click at [300, 238] on input "file" at bounding box center [244, 234] width 129 height 11
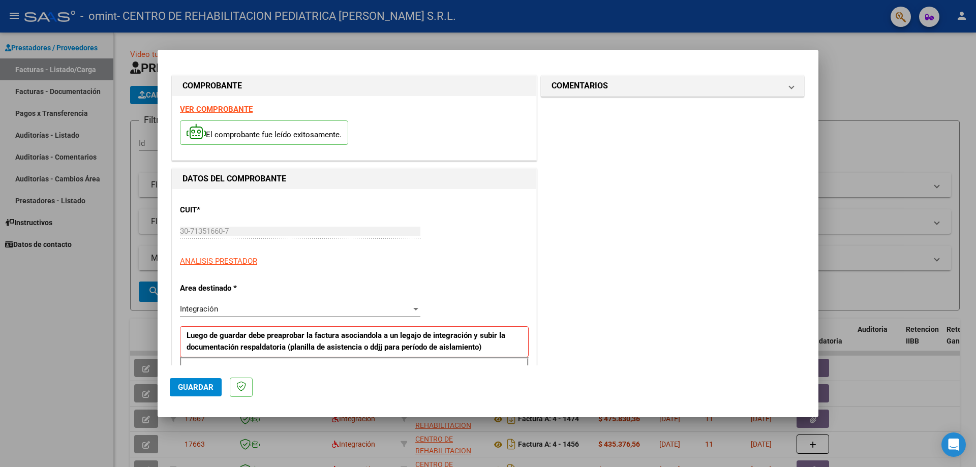
click at [318, 111] on div "VER COMPROBANTE El comprobante fue leído exitosamente." at bounding box center [354, 128] width 364 height 64
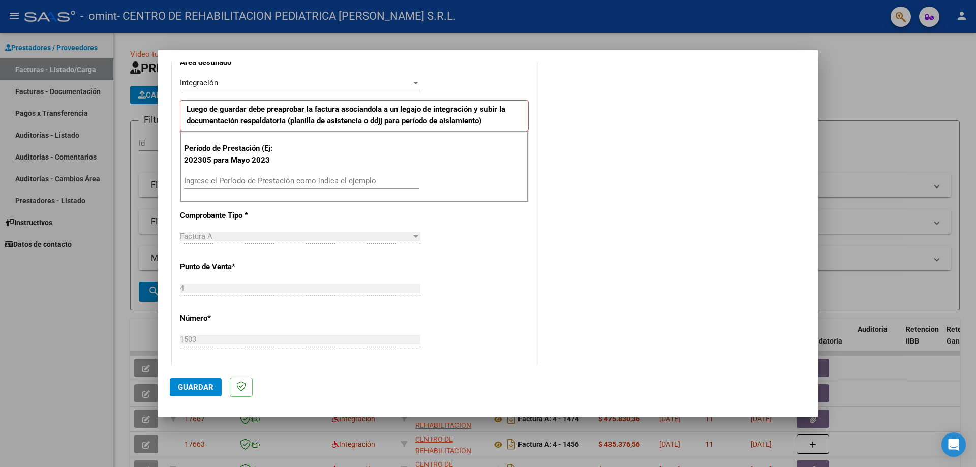
scroll to position [254, 0]
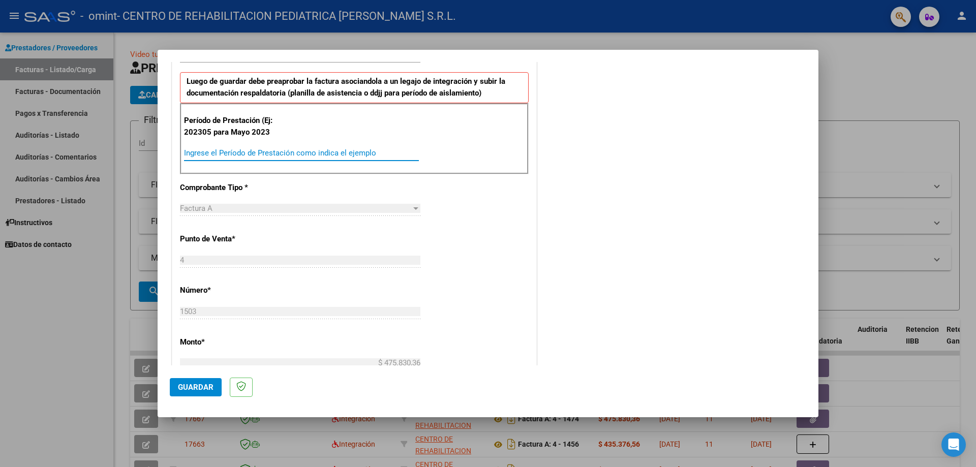
click at [244, 155] on input "Ingrese el Período de Prestación como indica el ejemplo" at bounding box center [301, 152] width 235 height 9
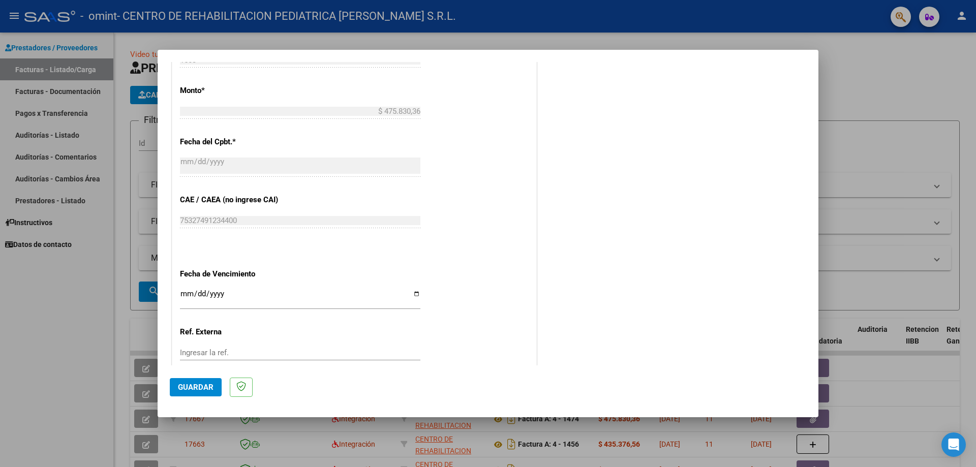
scroll to position [559, 0]
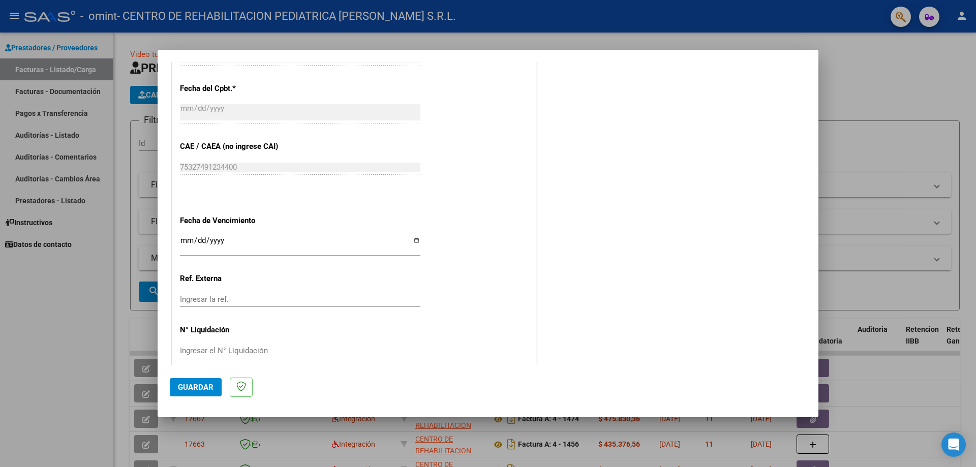
type input "202507"
click at [412, 240] on input "Ingresar la fecha" at bounding box center [300, 244] width 241 height 16
type input "[DATE]"
click at [198, 377] on mat-dialog-actions "Guardar" at bounding box center [488, 386] width 637 height 40
click at [196, 390] on span "Guardar" at bounding box center [196, 387] width 36 height 9
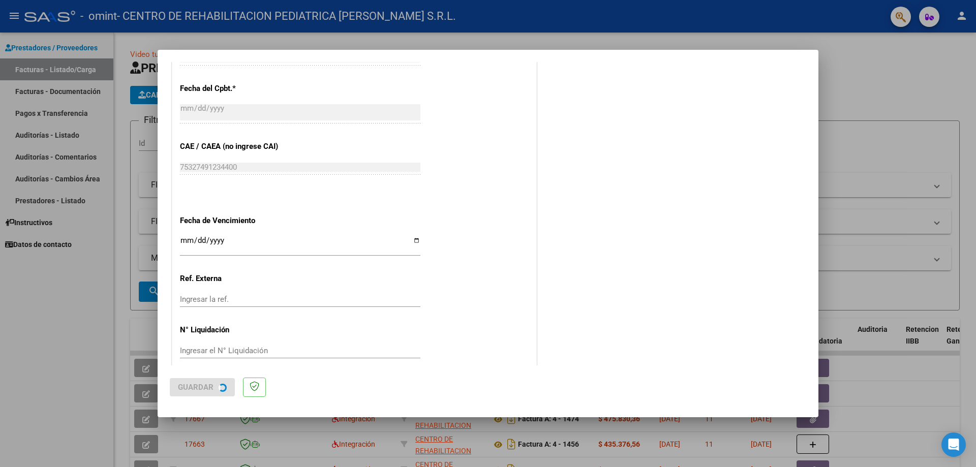
scroll to position [0, 0]
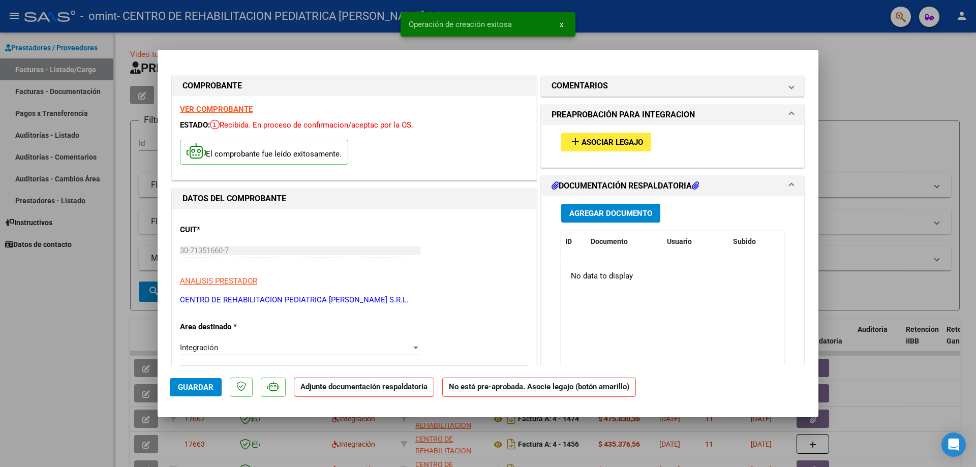
click at [606, 144] on span "Asociar Legajo" at bounding box center [613, 142] width 62 height 9
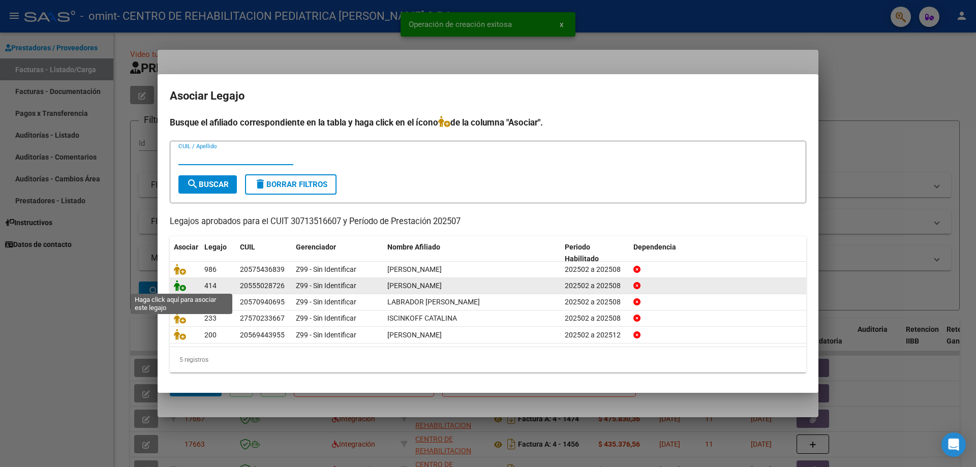
click at [181, 285] on icon at bounding box center [180, 285] width 12 height 11
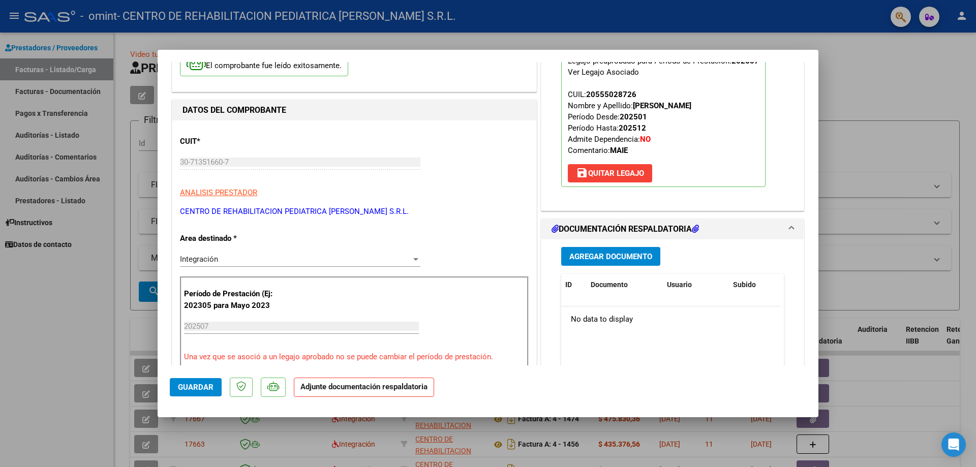
scroll to position [203, 0]
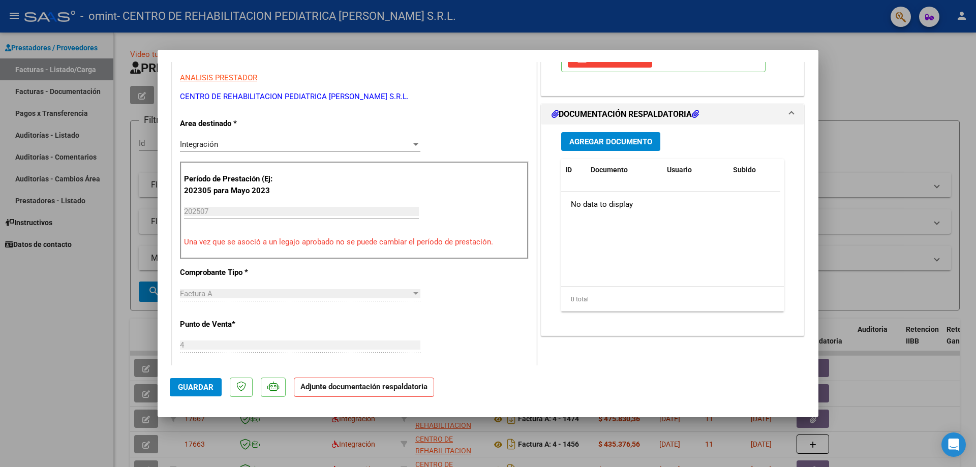
click at [619, 134] on button "Agregar Documento" at bounding box center [610, 141] width 99 height 19
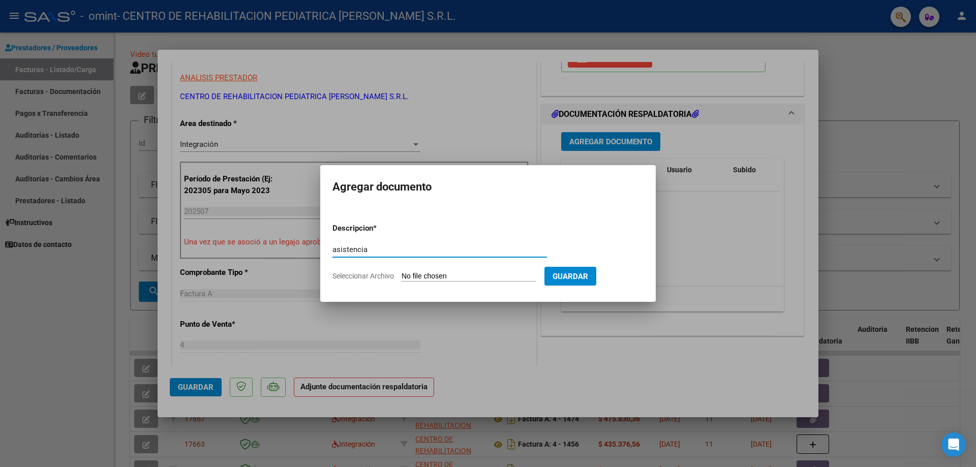
type input "asistencia"
click at [458, 273] on input "Seleccionar Archivo" at bounding box center [469, 277] width 135 height 10
type input "C:\fakepath\202507021723-1.pdf.pdf"
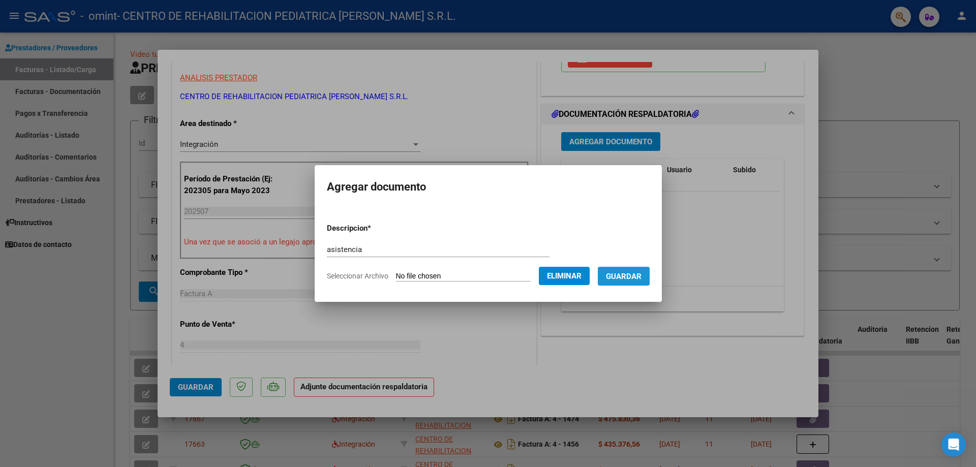
click at [639, 282] on button "Guardar" at bounding box center [624, 276] width 52 height 19
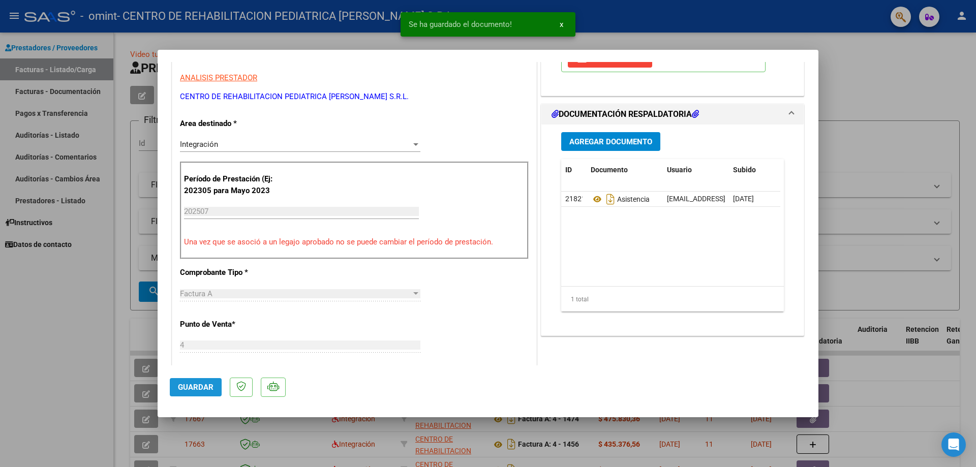
click at [193, 386] on span "Guardar" at bounding box center [196, 387] width 36 height 9
click at [841, 44] on div at bounding box center [488, 233] width 976 height 467
type input "$ 0,00"
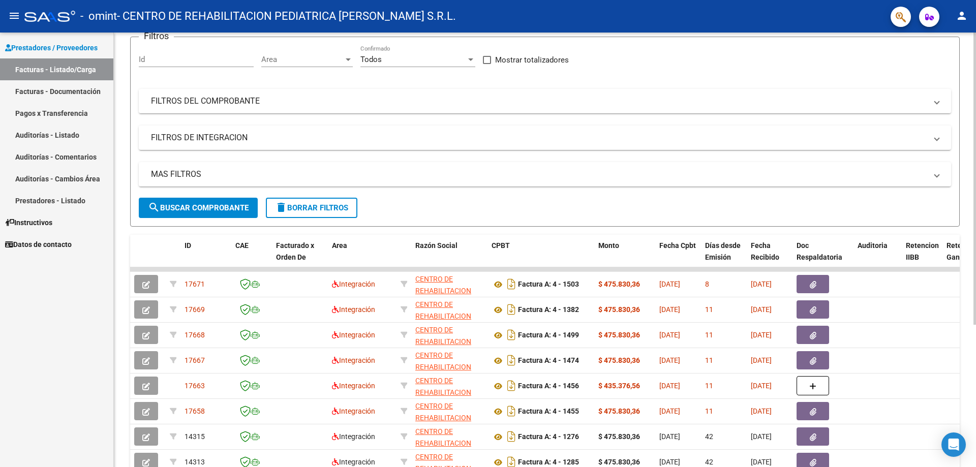
scroll to position [102, 0]
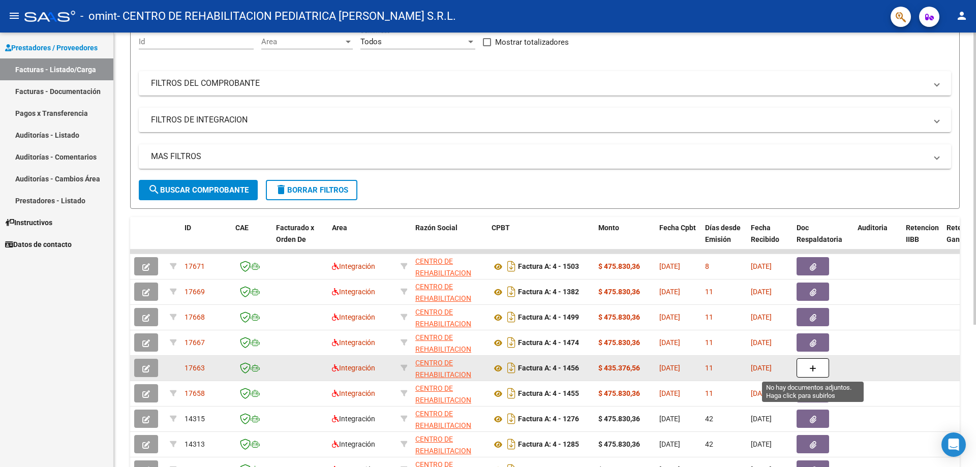
click at [801, 361] on button "button" at bounding box center [813, 368] width 33 height 19
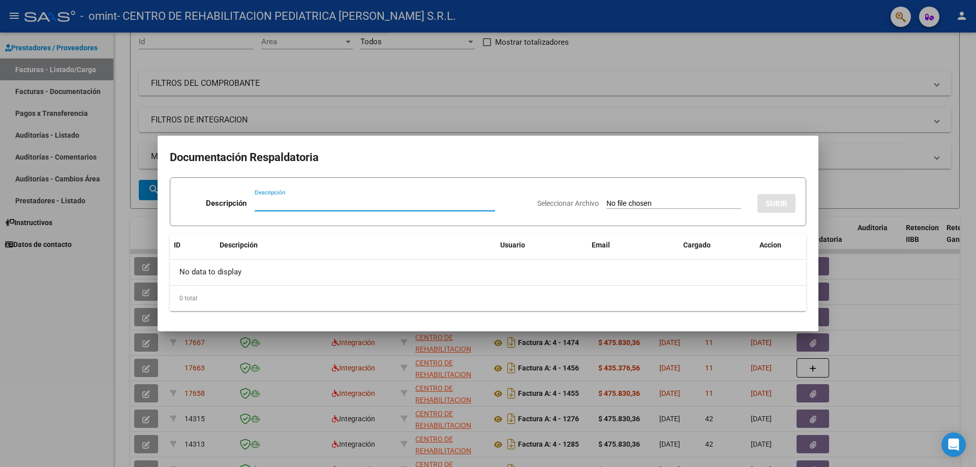
click at [732, 102] on div at bounding box center [488, 233] width 976 height 467
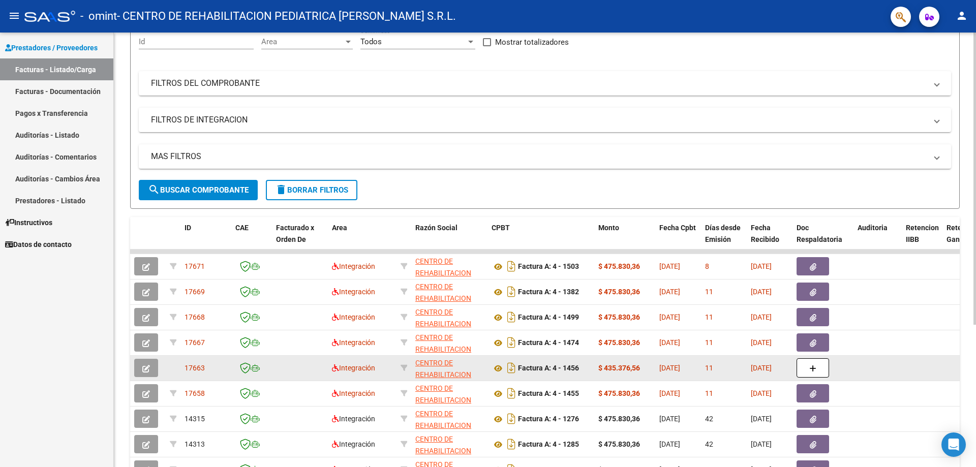
click at [193, 369] on span "17663" at bounding box center [195, 368] width 20 height 8
click at [150, 366] on icon "button" at bounding box center [146, 369] width 8 height 8
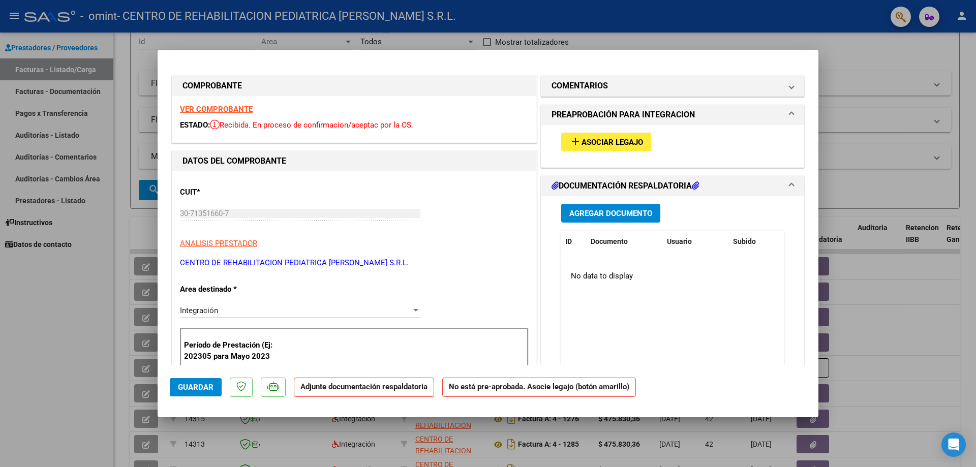
click at [634, 138] on span "Asociar Legajo" at bounding box center [613, 142] width 62 height 9
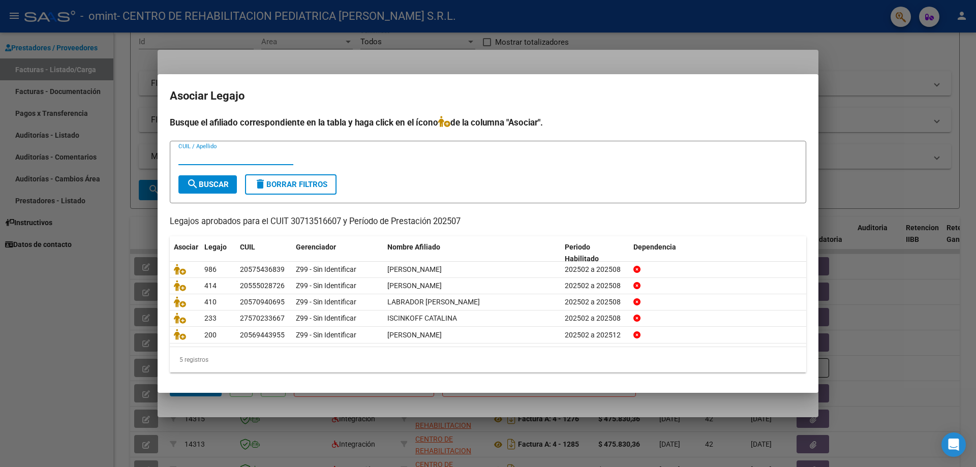
click at [294, 175] on button "delete Borrar Filtros" at bounding box center [291, 184] width 92 height 20
